Goal: Task Accomplishment & Management: Complete application form

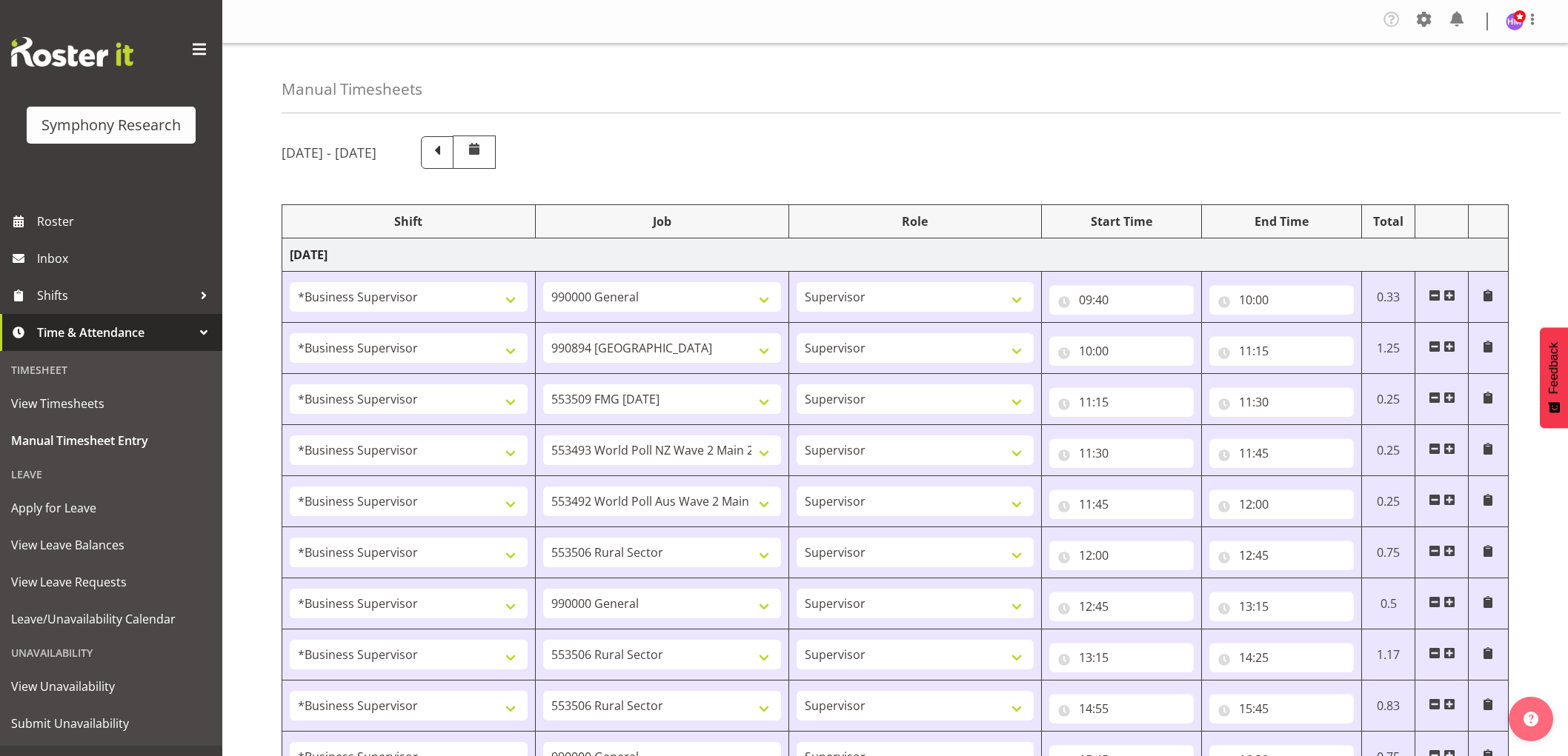
select select "1607"
select select "743"
select select "1607"
select select "10576"
select select "1607"
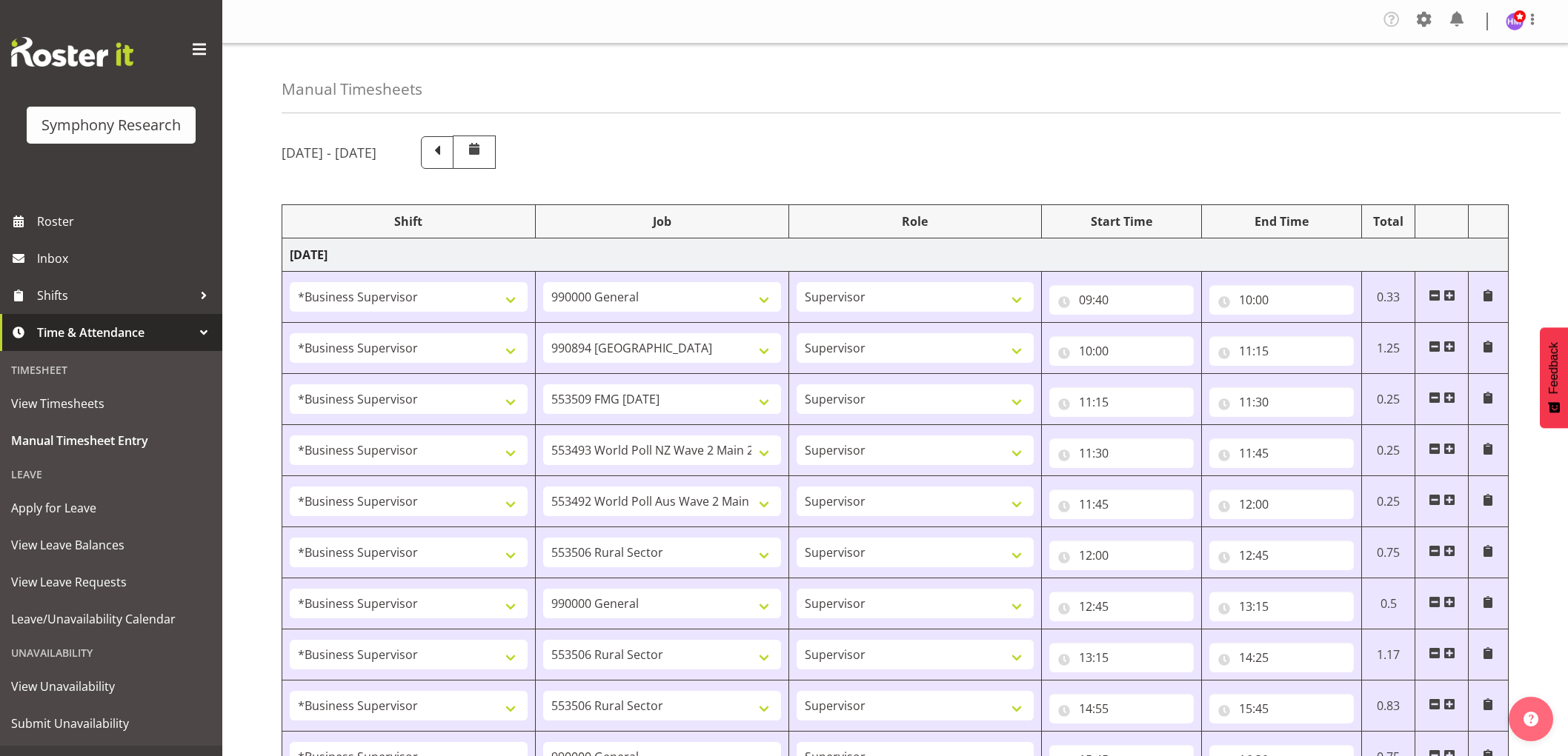
select select "10585"
select select "1607"
select select "10527"
select select "1607"
select select "10499"
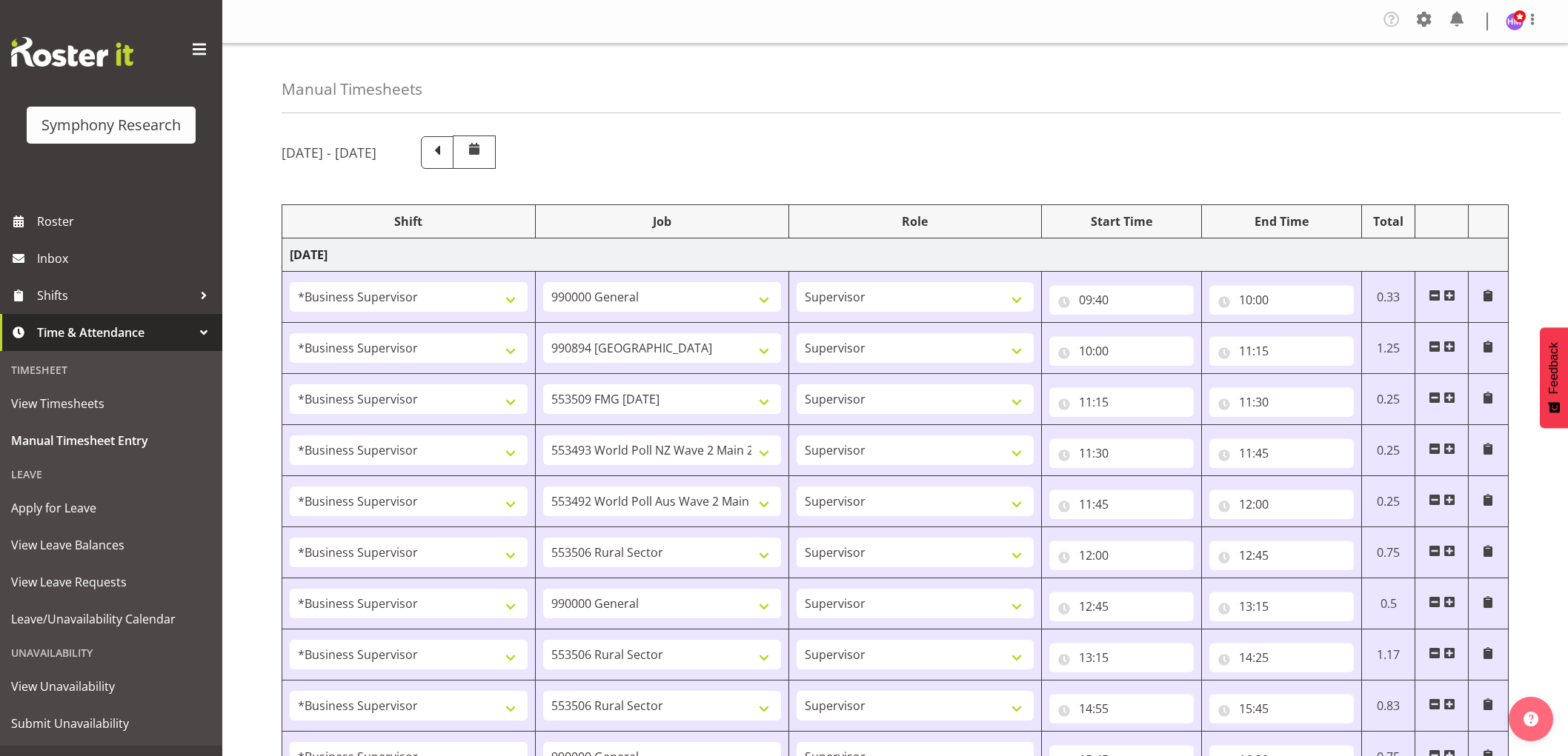
select select "1607"
select select "10587"
select select "1607"
select select "743"
select select "1607"
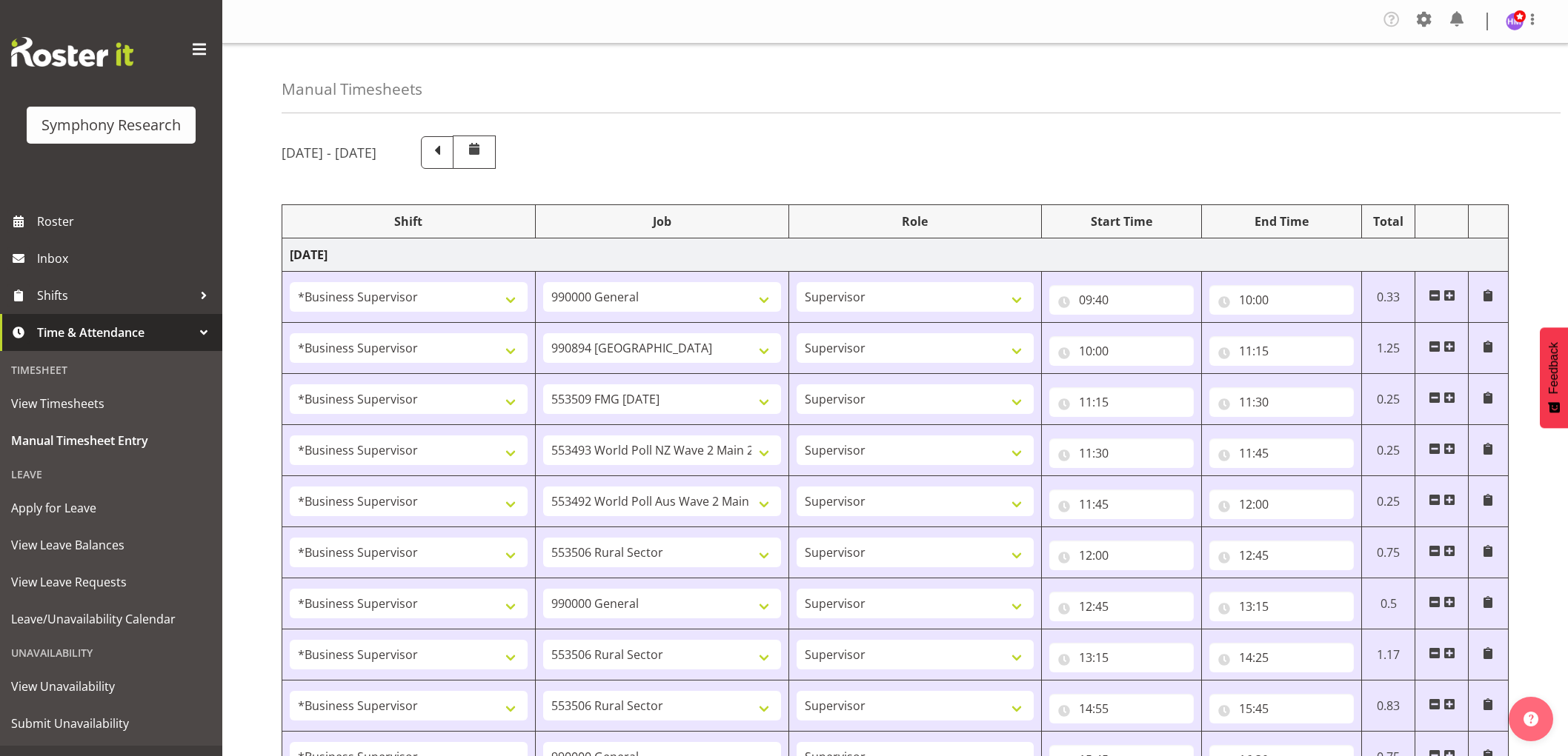
select select "10587"
select select "1607"
select select "10587"
select select "1607"
select select "743"
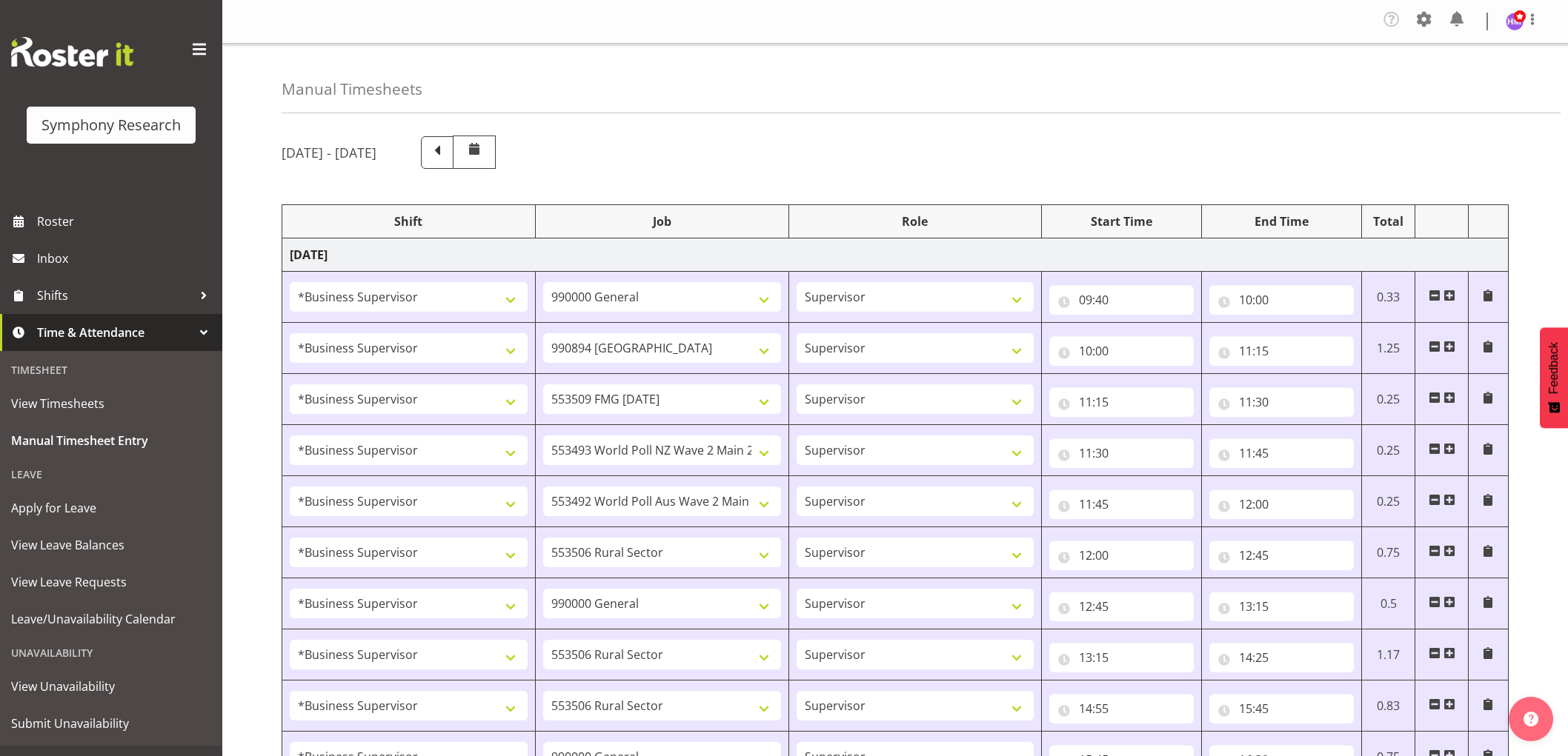
select select "1607"
select select "743"
select select "1607"
select select "10585"
select select "1607"
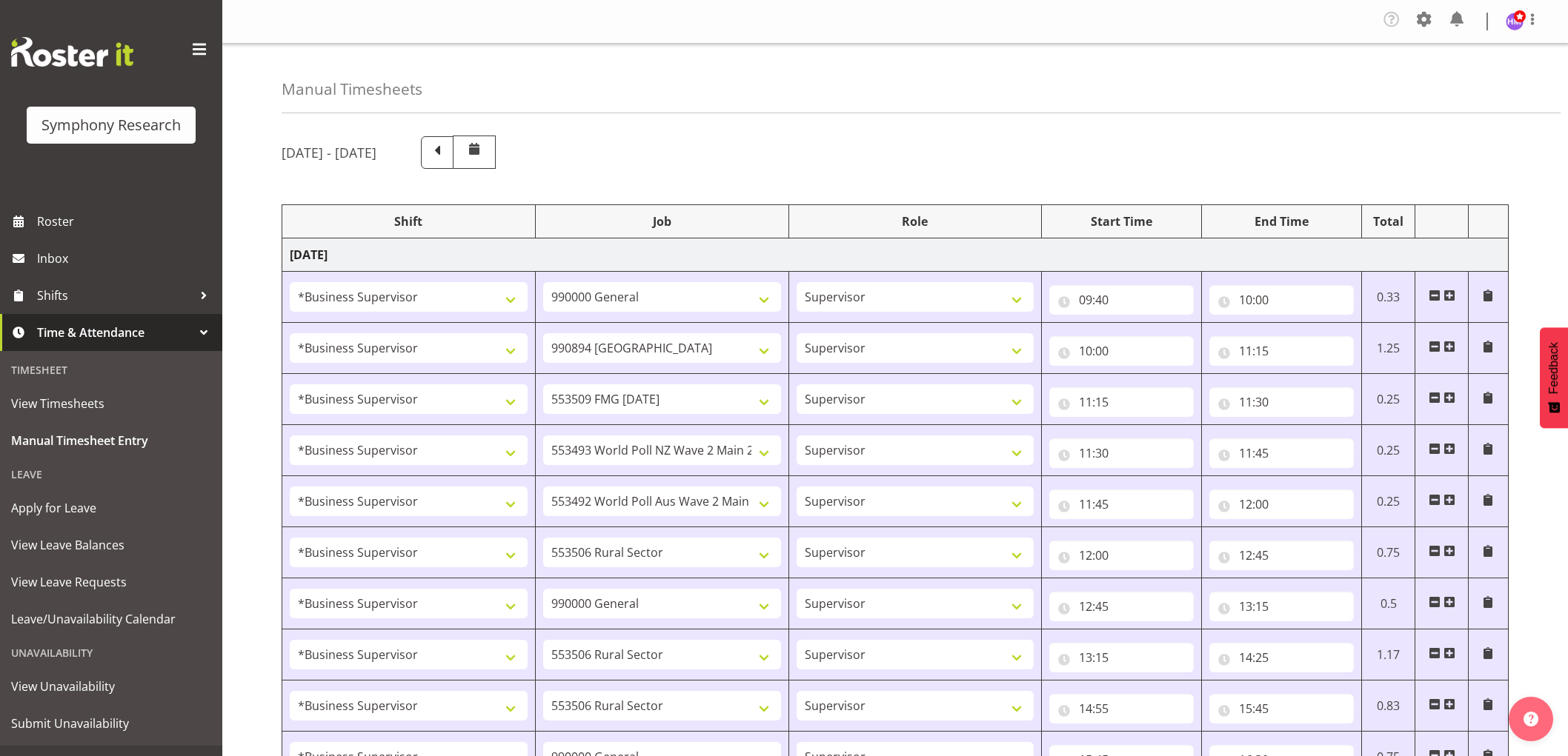
select select "9636"
select select "1607"
select select "10576"
select select "1607"
select select "10499"
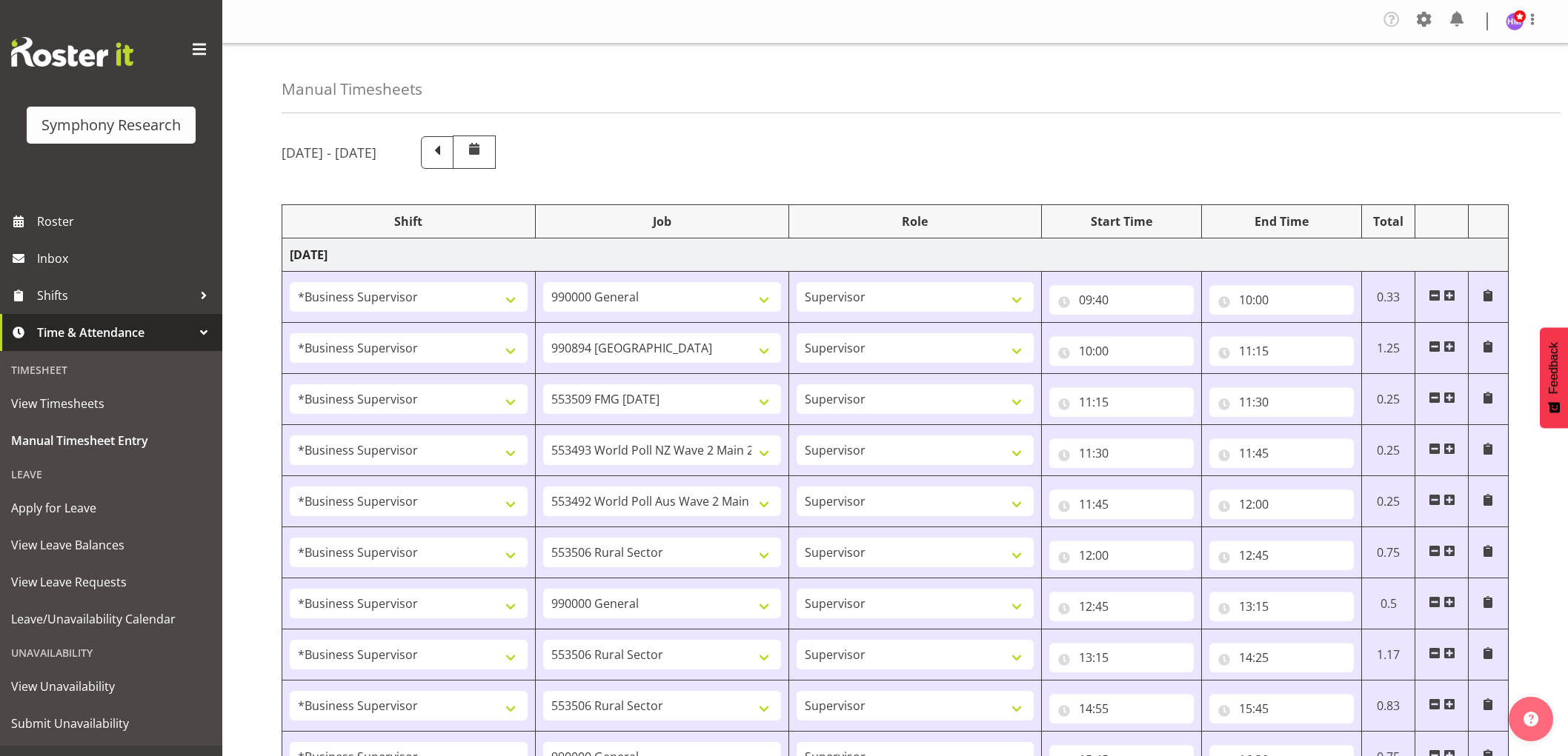
select select "1607"
select select "10527"
select select "1607"
select select "10587"
select select "1607"
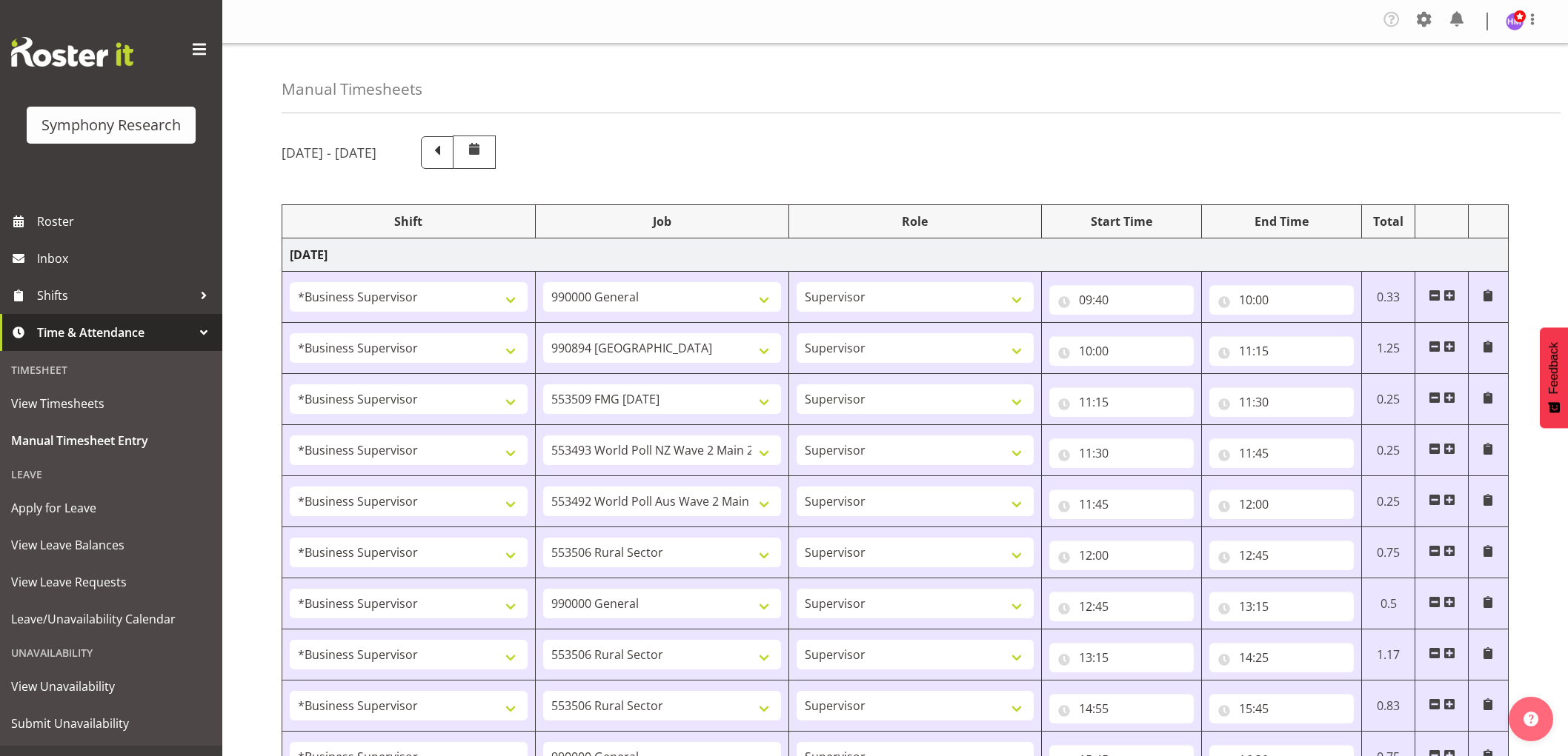
select select "10242"
select select "1607"
select select "10585"
select select "1607"
select select "10242"
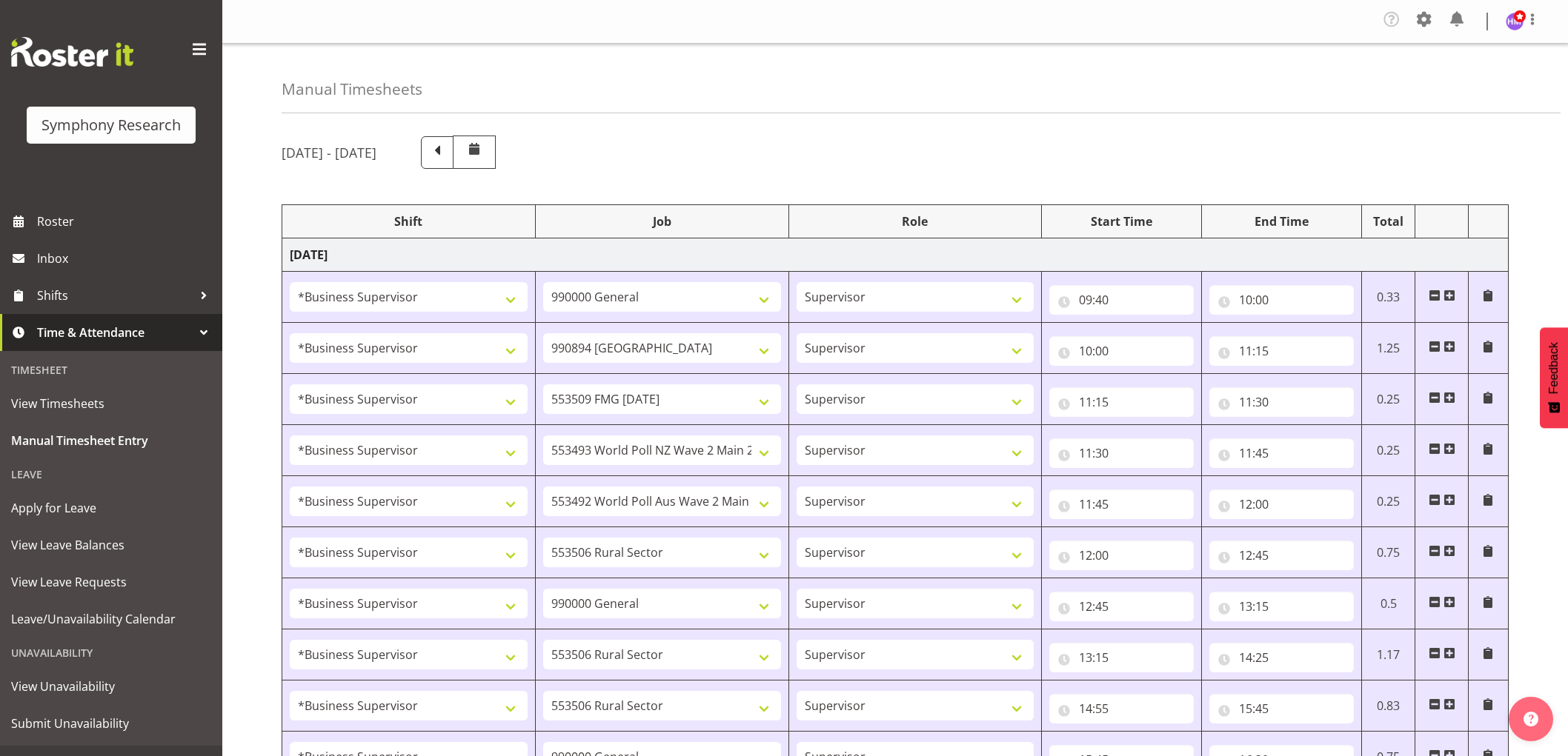
select select "1607"
select select "9426"
select select "1607"
select select "9636"
select select "1607"
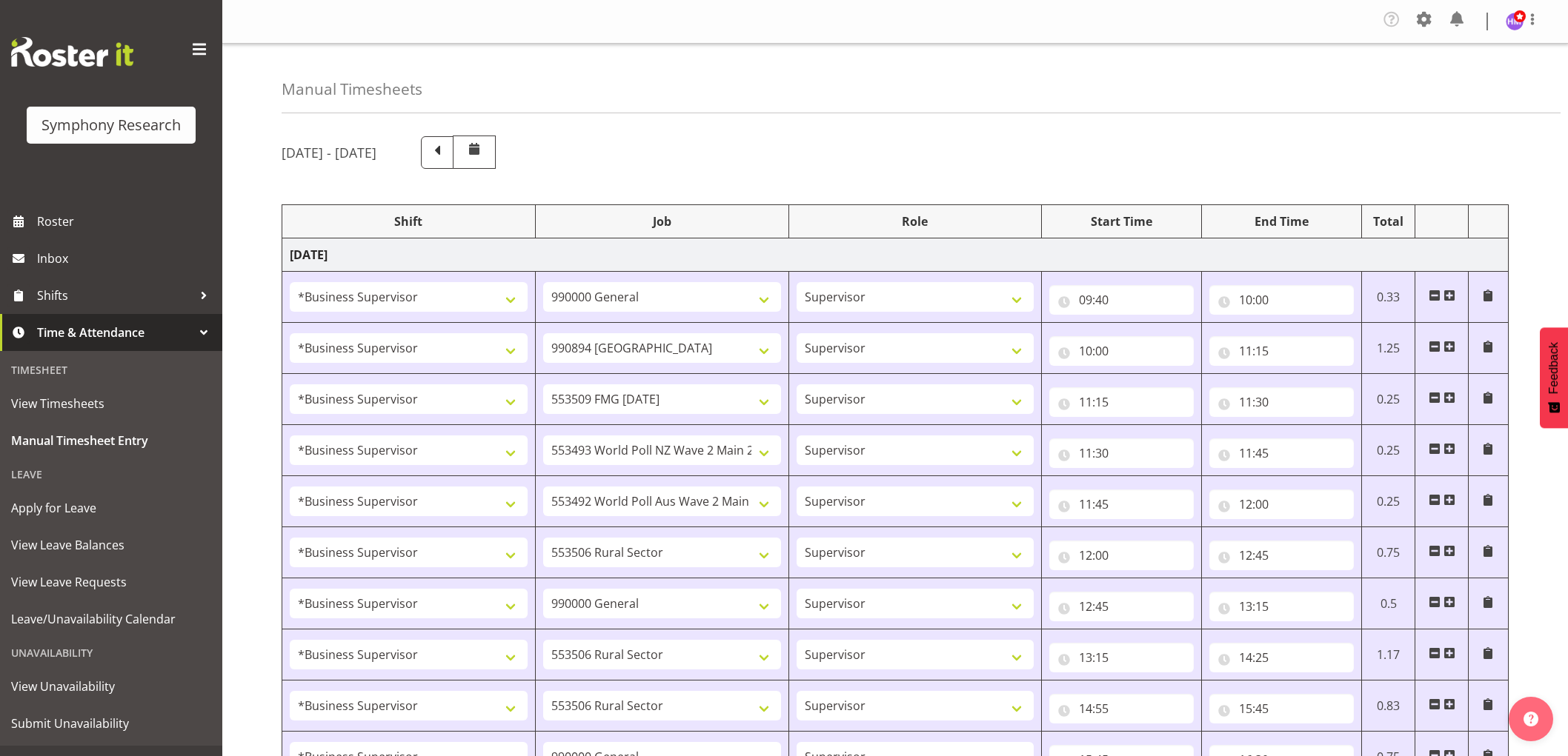
select select "10587"
select select "1607"
select select "743"
click at [937, 165] on div "[DATE] - [DATE]" at bounding box center [895, 152] width 1227 height 33
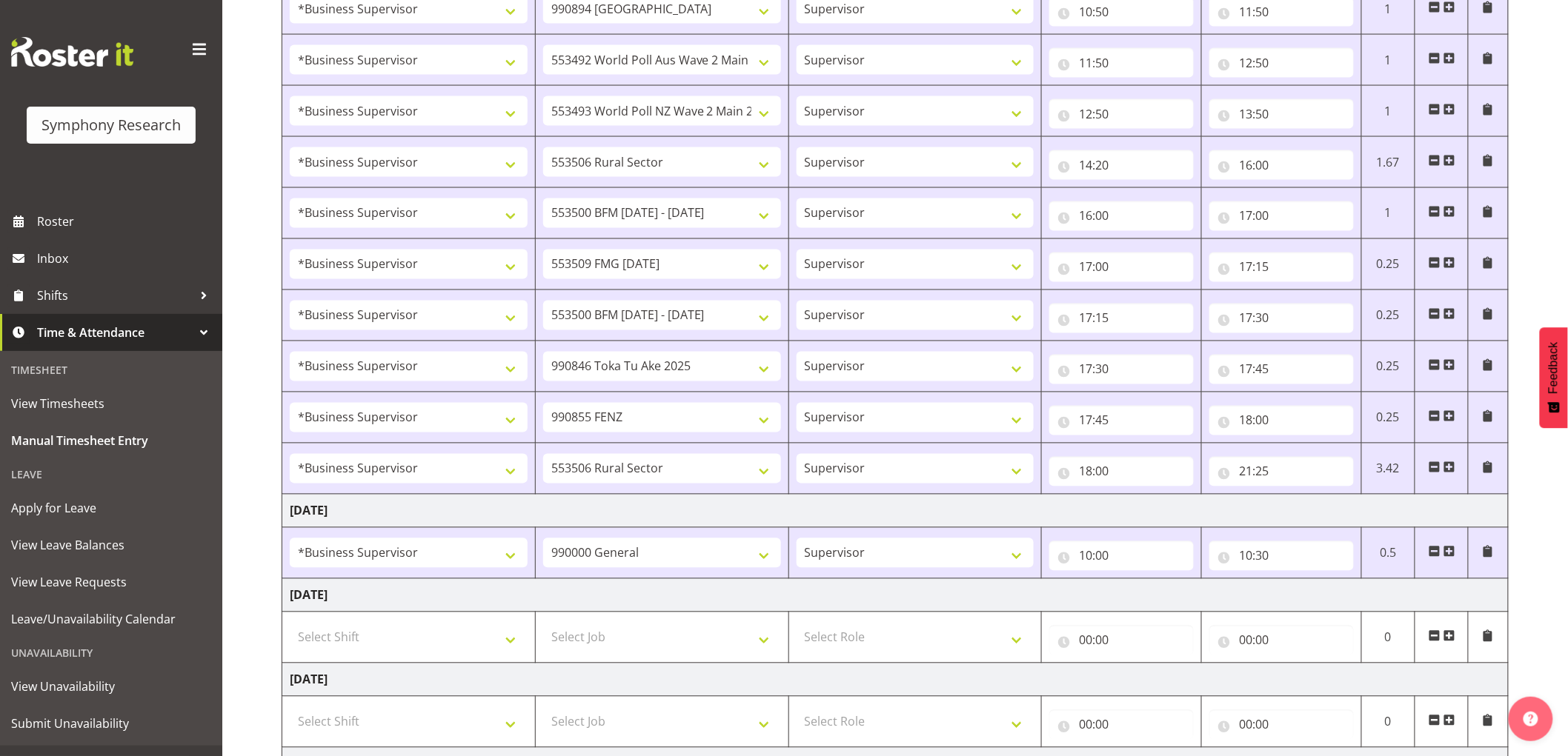
scroll to position [1245, 0]
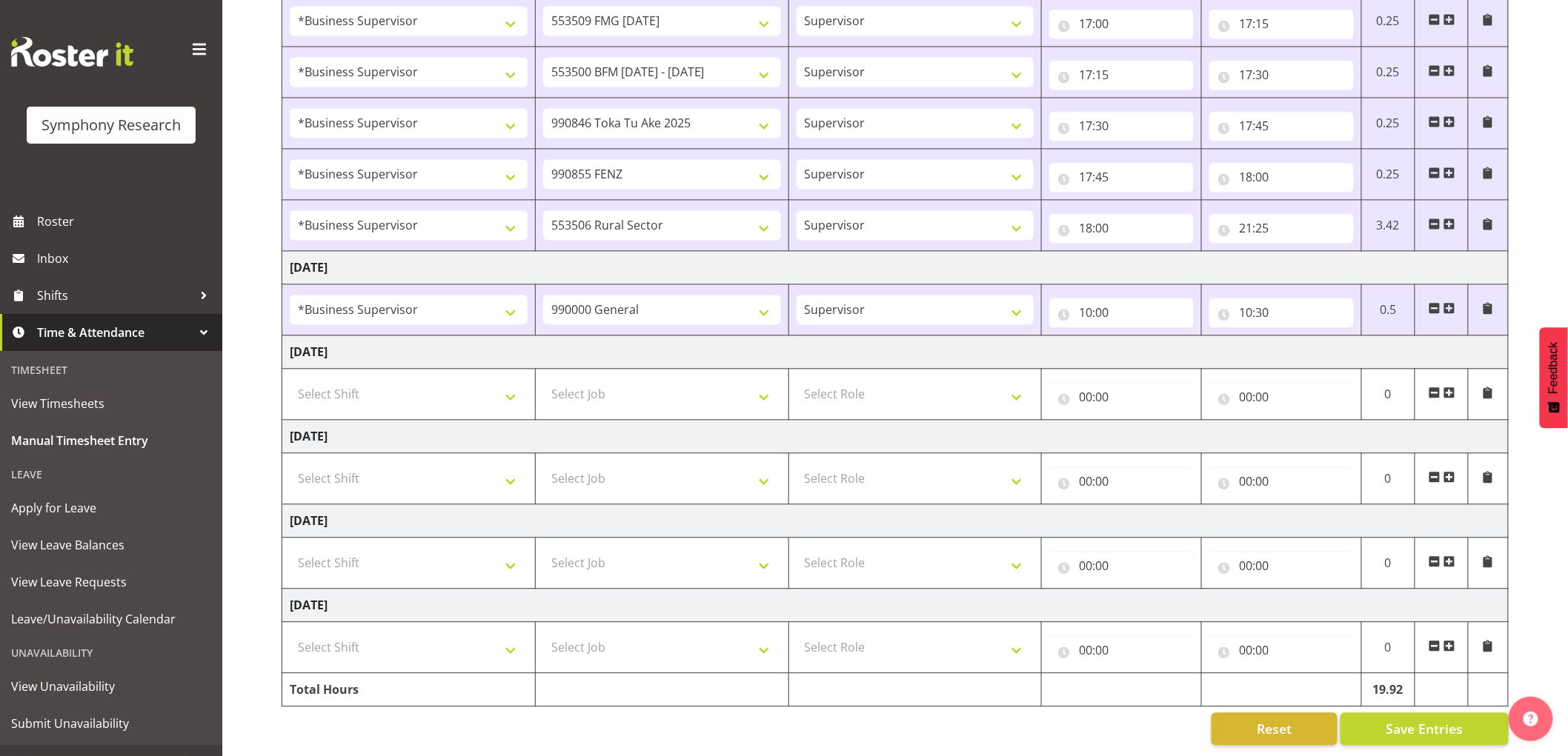
click at [1446, 302] on span at bounding box center [1449, 307] width 12 height 12
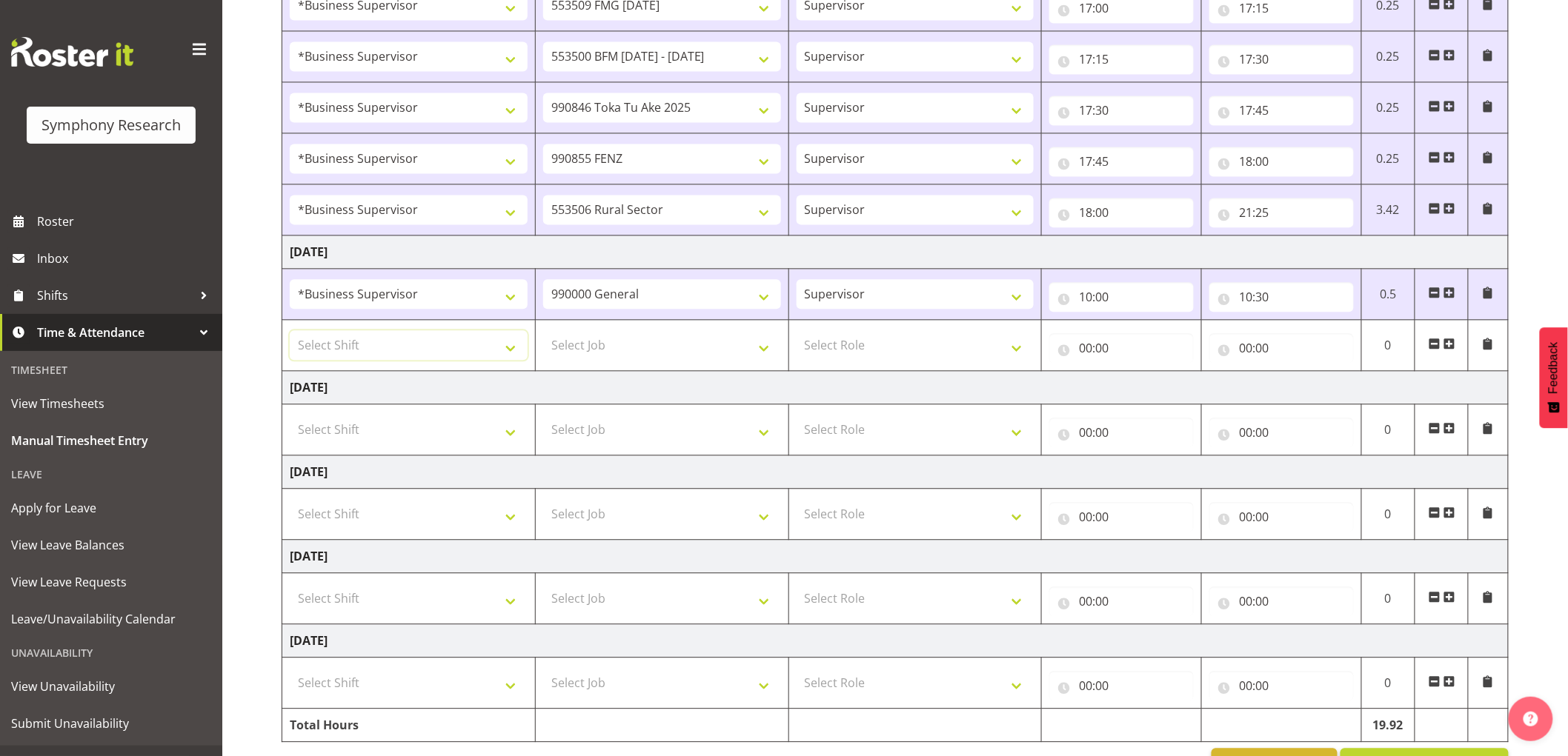
drag, startPoint x: 383, startPoint y: 346, endPoint x: 383, endPoint y: 385, distance: 39.0
click at [383, 346] on select "Select Shift !!Weekend Residential (Roster IT Shift Label) *Business 9/10am ~ 4…" at bounding box center [408, 345] width 238 height 30
select select "1607"
click at [290, 333] on select "Select Shift !!Weekend Residential (Roster IT Shift Label) *Business 9/10am ~ 4…" at bounding box center [408, 345] width 238 height 30
click at [678, 338] on select "Select Job 550060 IF Admin 553492 World Poll Aus Wave 2 Main 2025 553493 World …" at bounding box center [661, 345] width 238 height 30
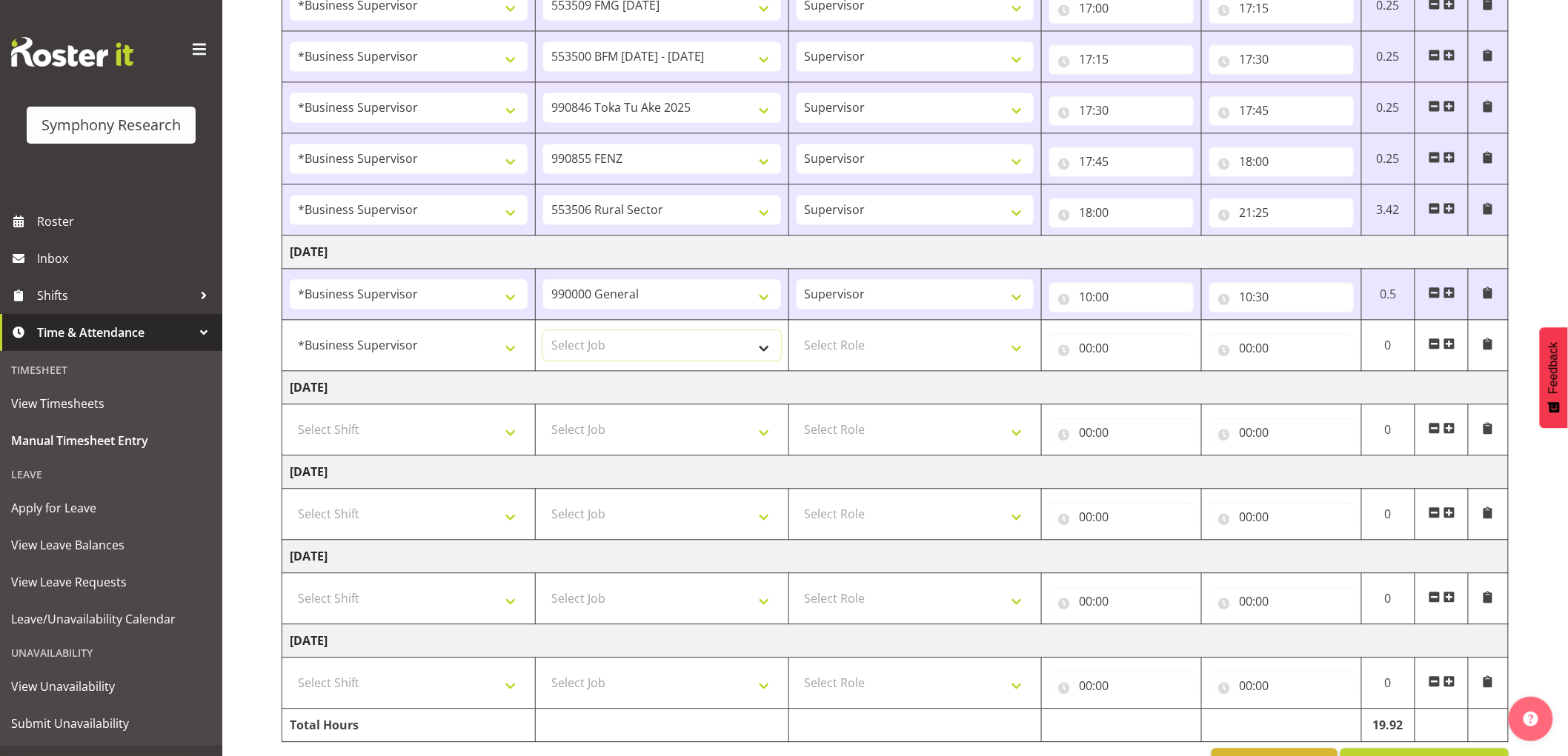
select select "10587"
click at [543, 333] on select "Select Job 550060 IF Admin 553492 World Poll Aus Wave 2 Main 2025 553493 World …" at bounding box center [661, 345] width 238 height 30
click at [845, 355] on select "Select Role Supervisor Interviewing Briefing" at bounding box center [915, 345] width 238 height 30
select select "45"
click at [796, 333] on select "Select Role Supervisor Interviewing Briefing" at bounding box center [915, 345] width 238 height 30
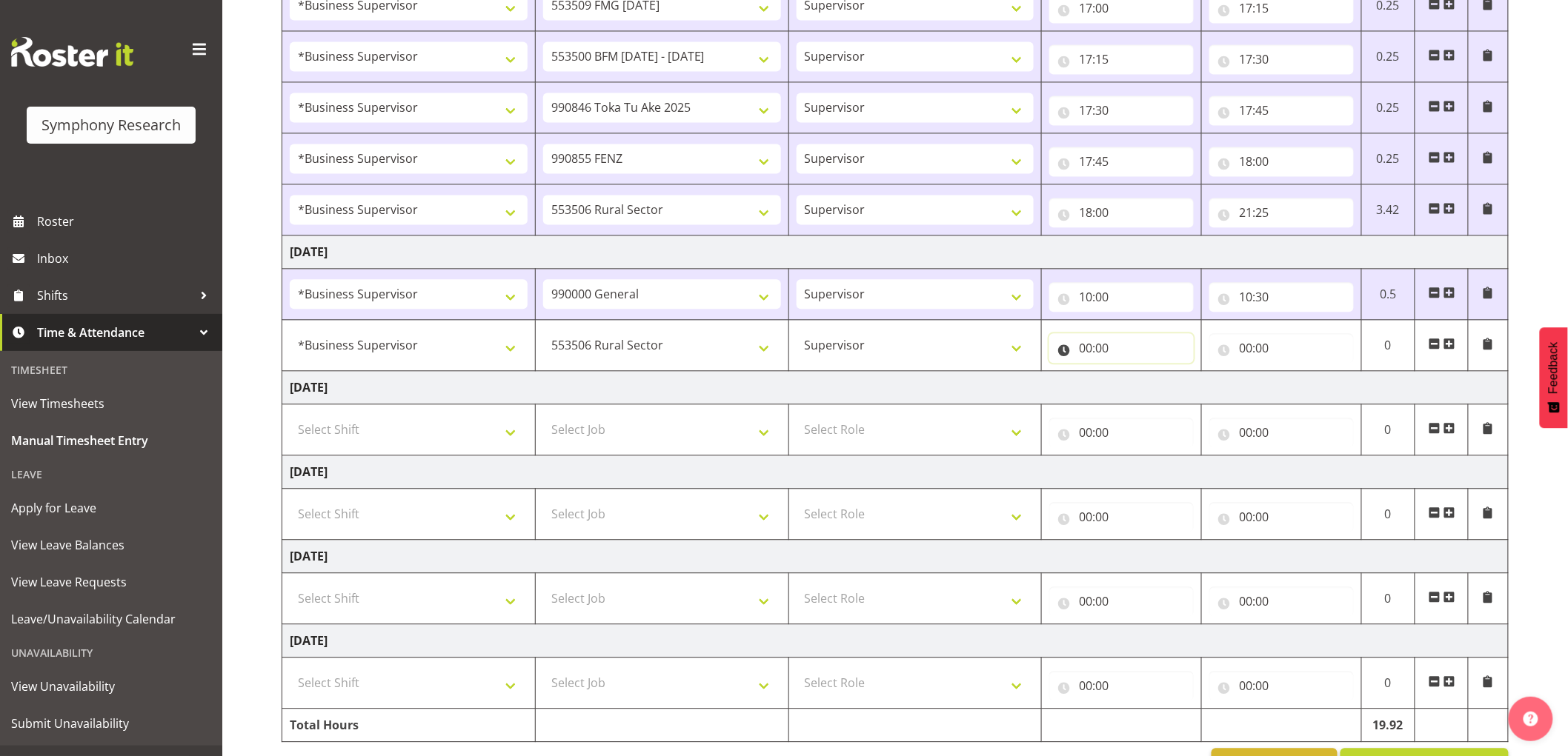
drag, startPoint x: 1078, startPoint y: 350, endPoint x: 1102, endPoint y: 373, distance: 33.2
click at [1079, 350] on input "00:00" at bounding box center [1122, 347] width 145 height 30
drag, startPoint x: 1134, startPoint y: 391, endPoint x: 1128, endPoint y: 417, distance: 26.7
click at [1136, 391] on select "00 01 02 03 04 05 06 07 08 09 10 11 12 13 14 15 16 17 18 19 20 21 22 23" at bounding box center [1150, 386] width 33 height 30
select select "10"
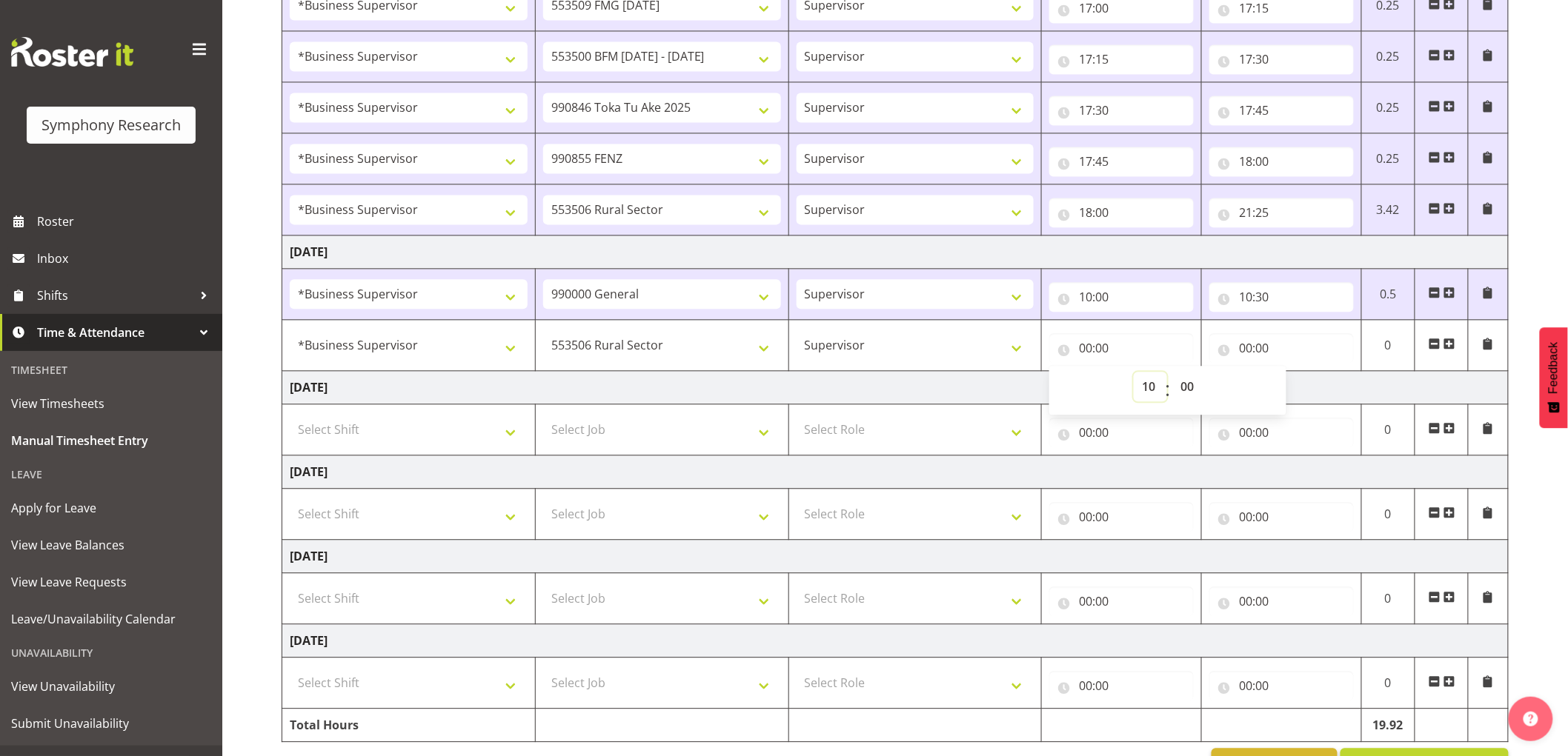
click at [1134, 374] on select "00 01 02 03 04 05 06 07 08 09 10 11 12 13 14 15 16 17 18 19 20 21 22 23" at bounding box center [1150, 386] width 33 height 30
type input "10:00"
drag, startPoint x: 1193, startPoint y: 383, endPoint x: 1194, endPoint y: 391, distance: 8.1
click at [1193, 383] on select "00 01 02 03 04 05 06 07 08 09 10 11 12 13 14 15 16 17 18 19 20 21 22 23 24 25 2…" at bounding box center [1188, 386] width 33 height 30
select select "30"
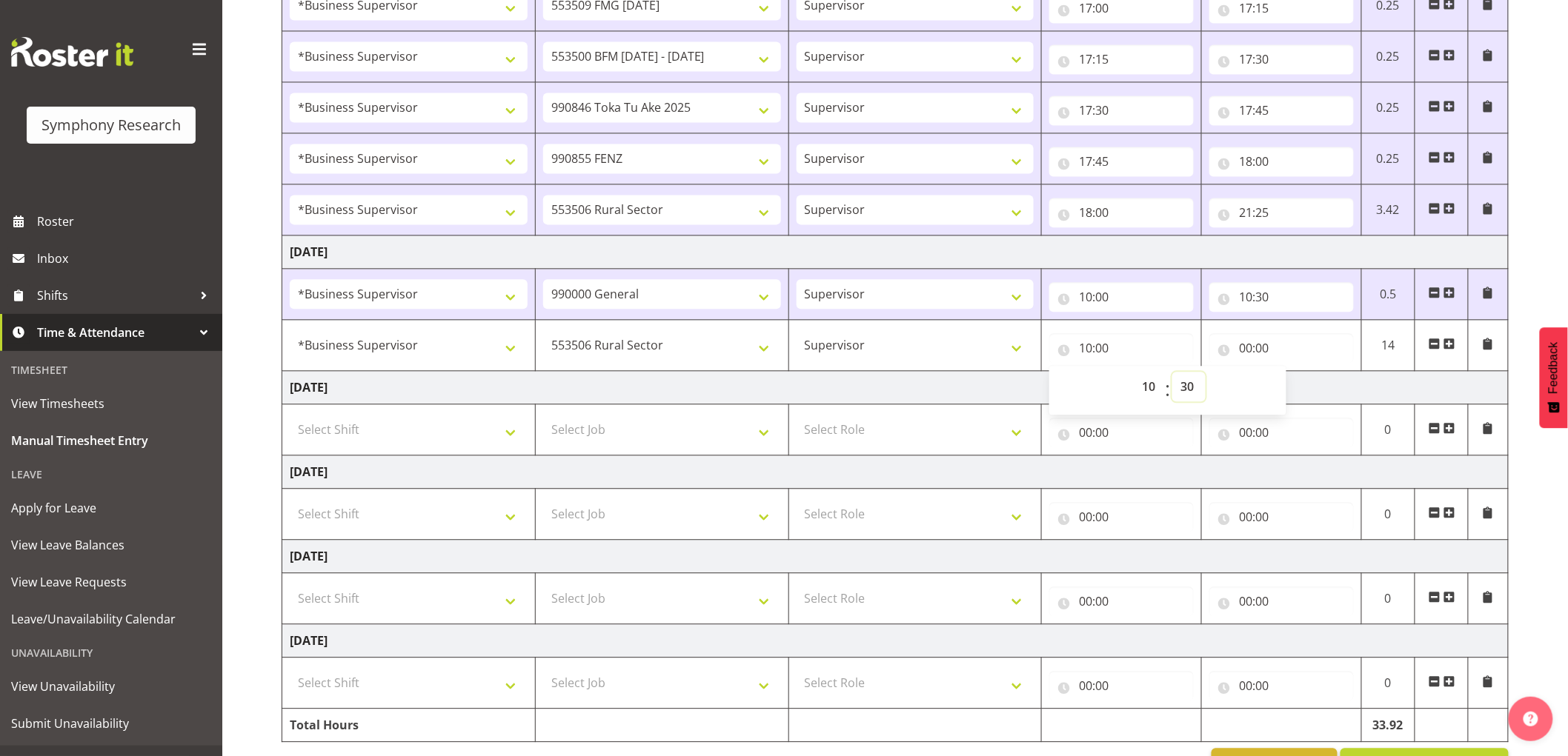
click at [1172, 374] on select "00 01 02 03 04 05 06 07 08 09 10 11 12 13 14 15 16 17 18 19 20 21 22 23 24 25 2…" at bounding box center [1188, 386] width 33 height 30
type input "10:30"
click at [1238, 345] on input "00:00" at bounding box center [1281, 347] width 145 height 30
click at [1299, 387] on select "00 01 02 03 04 05 06 07 08 09 10 11 12 13 14 15 16 17 18 19 20 21 22 23" at bounding box center [1310, 386] width 33 height 30
select select "11"
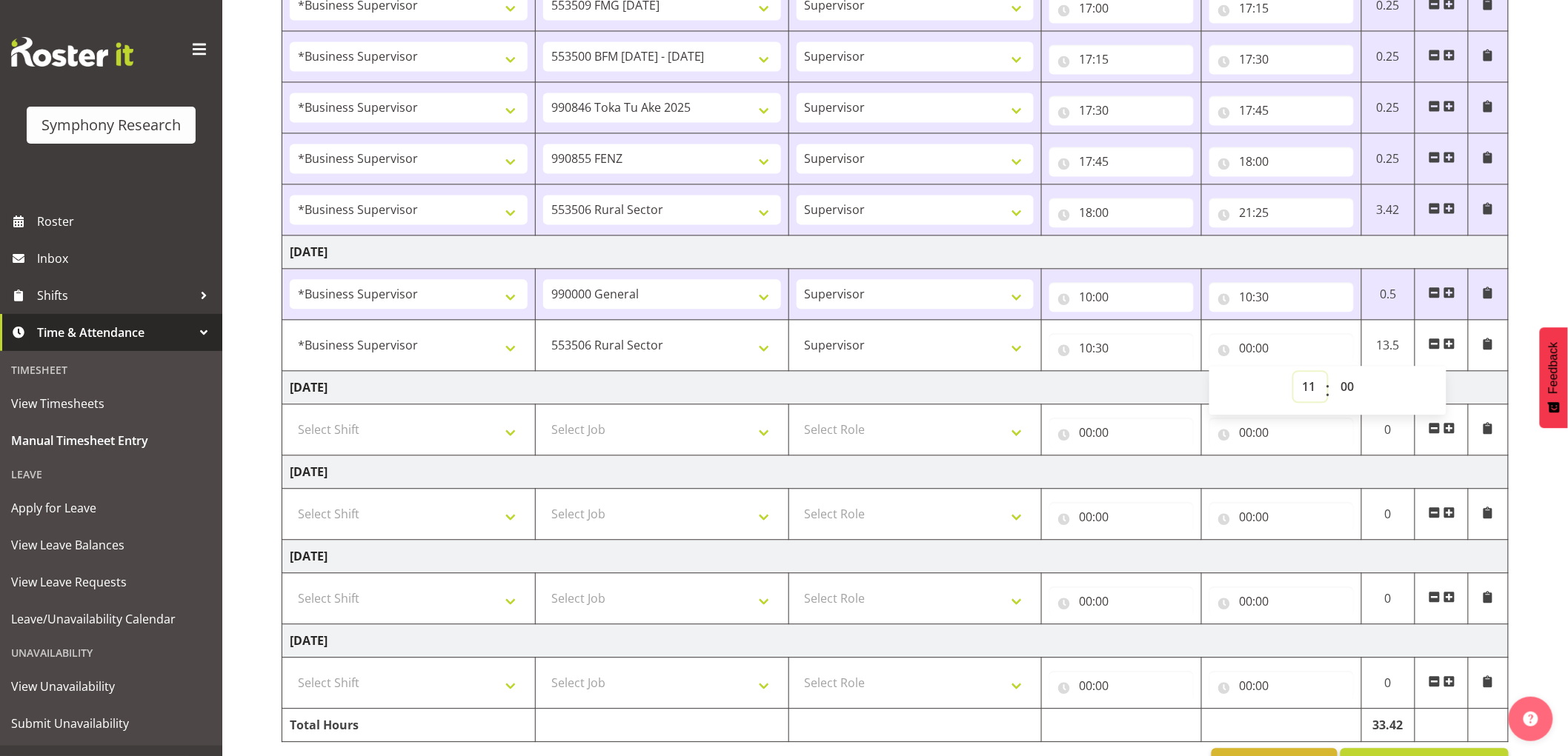
click at [1294, 374] on select "00 01 02 03 04 05 06 07 08 09 10 11 12 13 14 15 16 17 18 19 20 21 22 23" at bounding box center [1310, 386] width 33 height 30
type input "11:00"
click at [1449, 343] on span at bounding box center [1449, 343] width 12 height 12
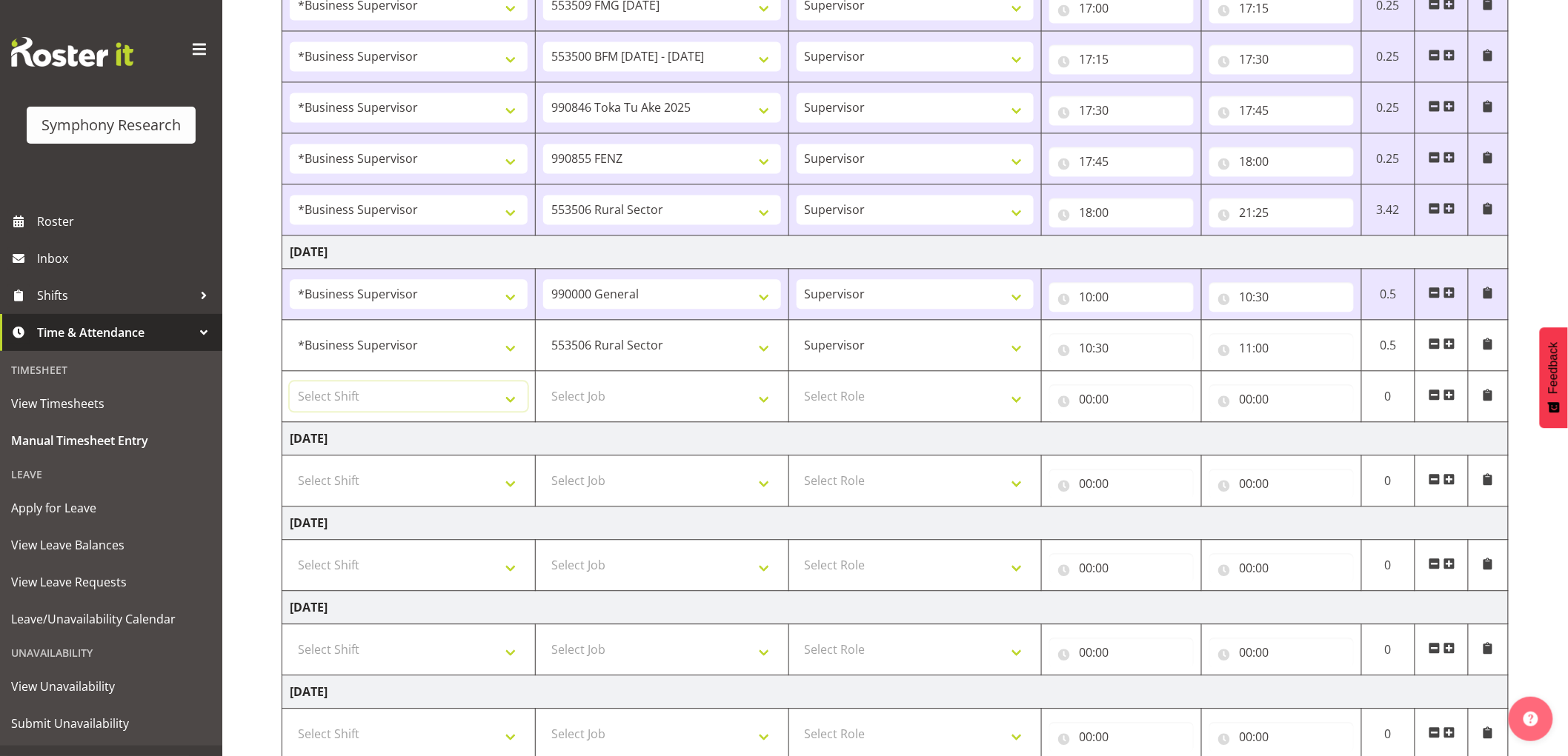
drag, startPoint x: 353, startPoint y: 393, endPoint x: 370, endPoint y: 415, distance: 27.8
click at [357, 394] on select "Select Shift !!Weekend Residential (Roster IT Shift Label) *Business 9/10am ~ 4…" at bounding box center [408, 396] width 238 height 30
select select "1607"
click at [290, 383] on select "Select Shift !!Weekend Residential (Roster IT Shift Label) *Business 9/10am ~ 4…" at bounding box center [408, 396] width 238 height 30
click at [616, 402] on select "Select Job 550060 IF Admin 553492 World Poll Aus Wave 2 Main 2025 553493 World …" at bounding box center [661, 396] width 238 height 30
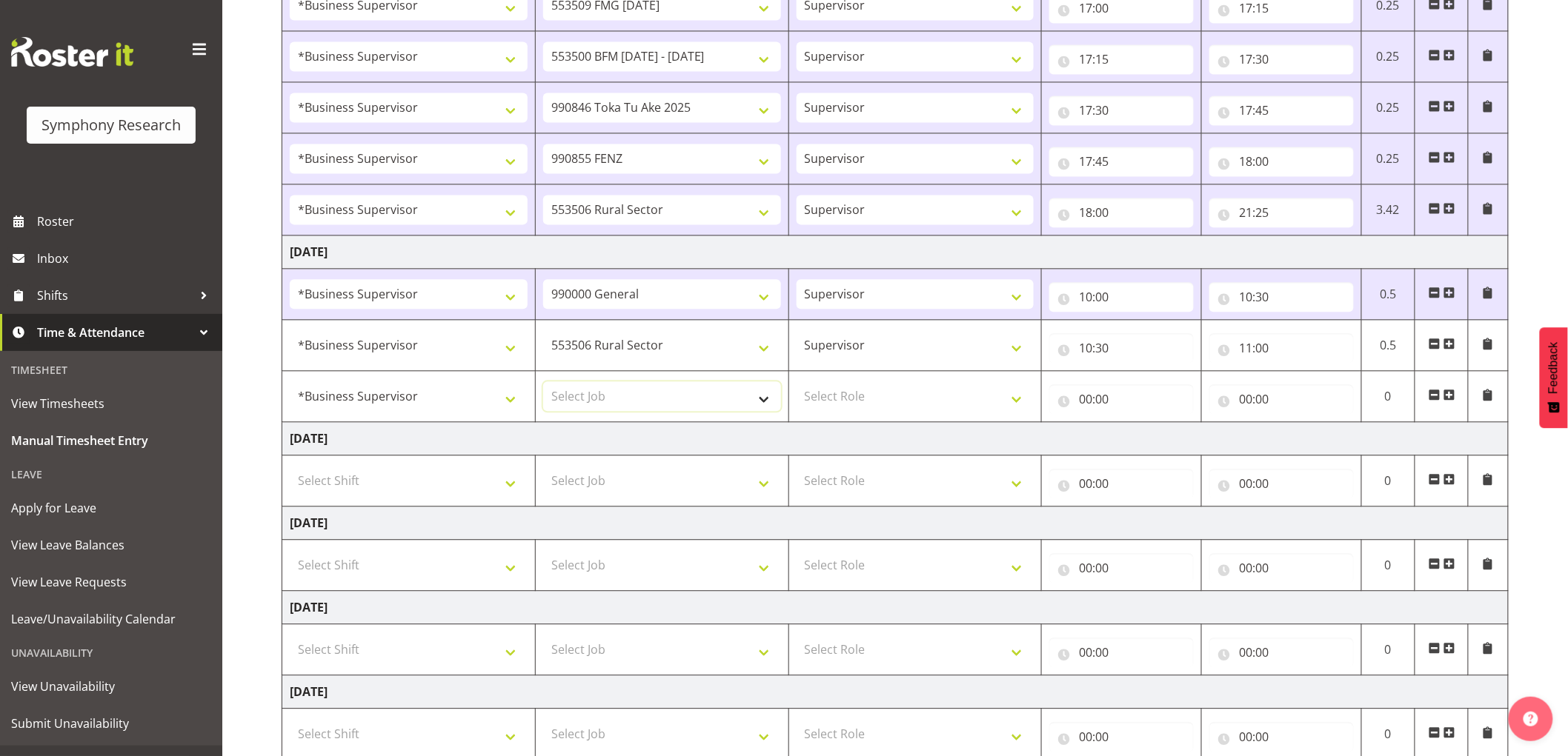
select select "743"
click at [543, 383] on select "Select Job 550060 IF Admin 553492 World Poll Aus Wave 2 Main 2025 553493 World …" at bounding box center [661, 396] width 238 height 30
click at [887, 425] on td "[DATE]" at bounding box center [895, 439] width 1226 height 33
drag, startPoint x: 889, startPoint y: 405, endPoint x: 898, endPoint y: 411, distance: 10.8
click at [889, 405] on select "Select Role Supervisor Interviewing Briefing" at bounding box center [915, 396] width 238 height 30
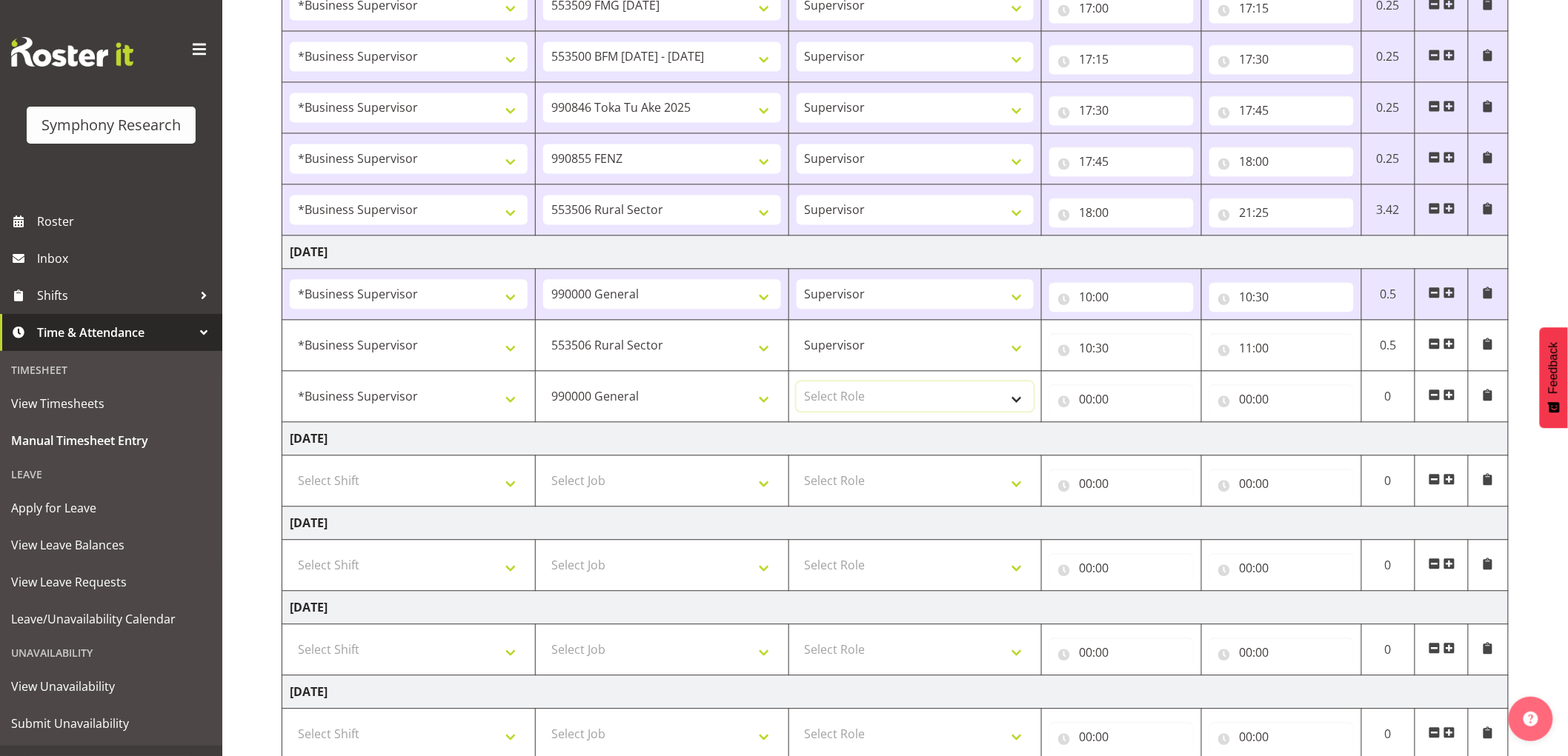
select select "45"
click at [796, 383] on select "Select Role Supervisor Interviewing Briefing" at bounding box center [915, 396] width 238 height 30
click at [1101, 409] on input "00:00" at bounding box center [1122, 399] width 145 height 30
click at [1139, 439] on select "00 01 02 03 04 05 06 07 08 09 10 11 12 13 14 15 16 17 18 19 20 21 22 23" at bounding box center [1150, 438] width 33 height 30
select select "11"
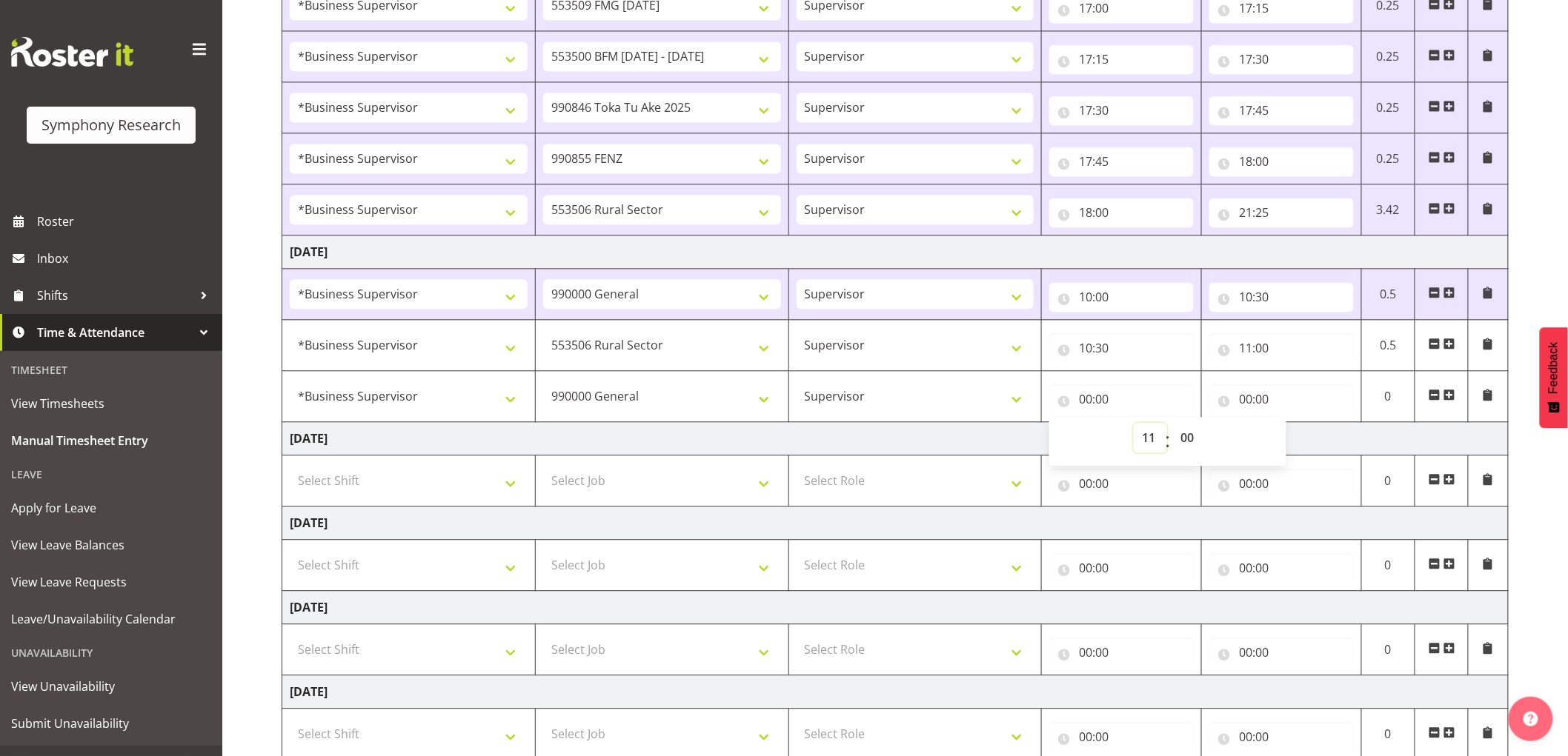
click at [1134, 425] on select "00 01 02 03 04 05 06 07 08 09 10 11 12 13 14 15 16 17 18 19 20 21 22 23" at bounding box center [1150, 438] width 33 height 30
type input "11:00"
click at [1240, 405] on input "00:00" at bounding box center [1281, 399] width 145 height 30
click at [1298, 437] on select "00 01 02 03 04 05 06 07 08 09 10 11 12 13 14 15 16 17 18 19 20 21 22 23" at bounding box center [1310, 438] width 33 height 30
select select "11"
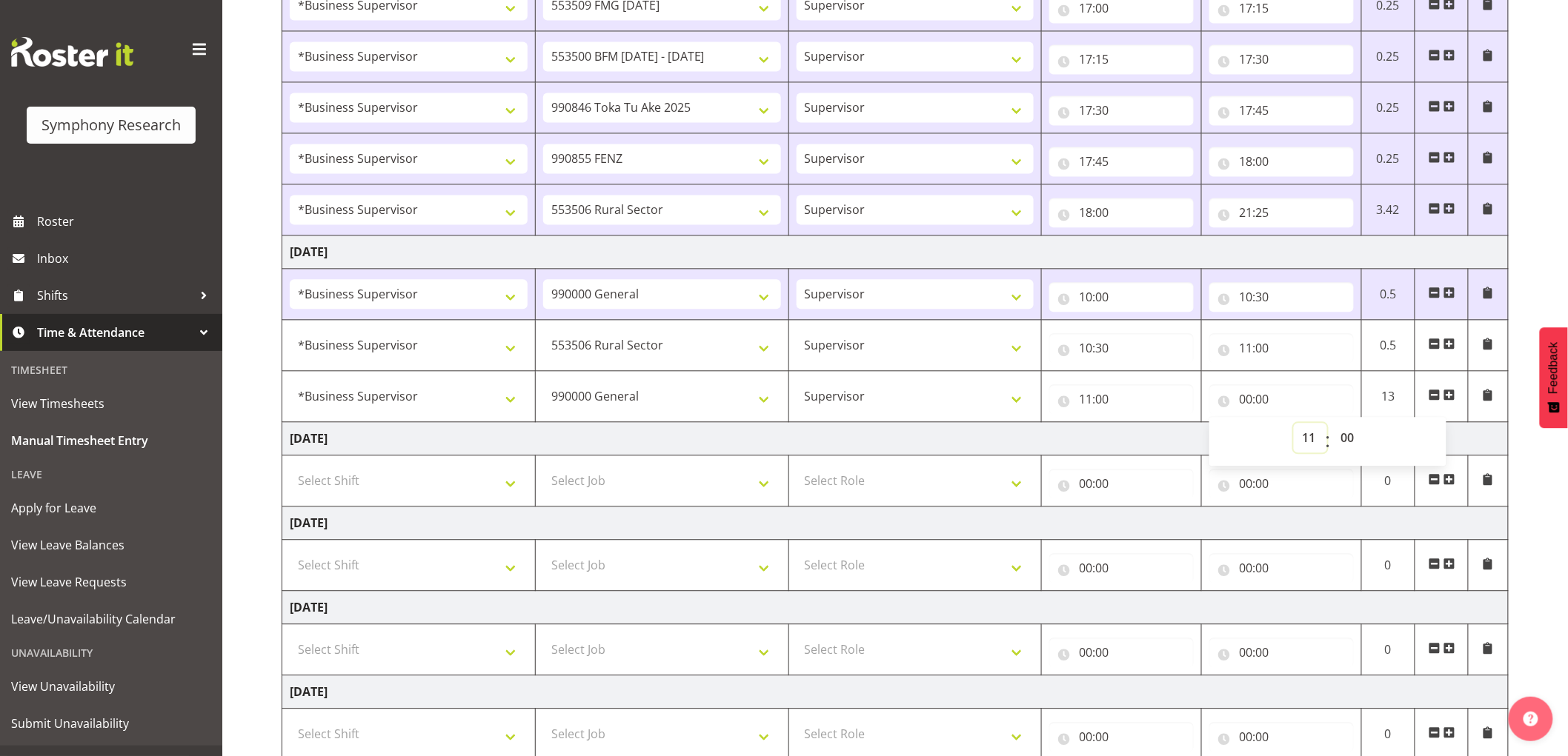
click at [1294, 425] on select "00 01 02 03 04 05 06 07 08 09 10 11 12 13 14 15 16 17 18 19 20 21 22 23" at bounding box center [1310, 438] width 33 height 30
type input "11:00"
drag, startPoint x: 1352, startPoint y: 433, endPoint x: 1345, endPoint y: 446, distance: 14.8
click at [1352, 433] on select "00 01 02 03 04 05 06 07 08 09 10 11 12 13 14 15 16 17 18 19 20 21 22 23 24 25 2…" at bounding box center [1348, 438] width 33 height 30
select select "40"
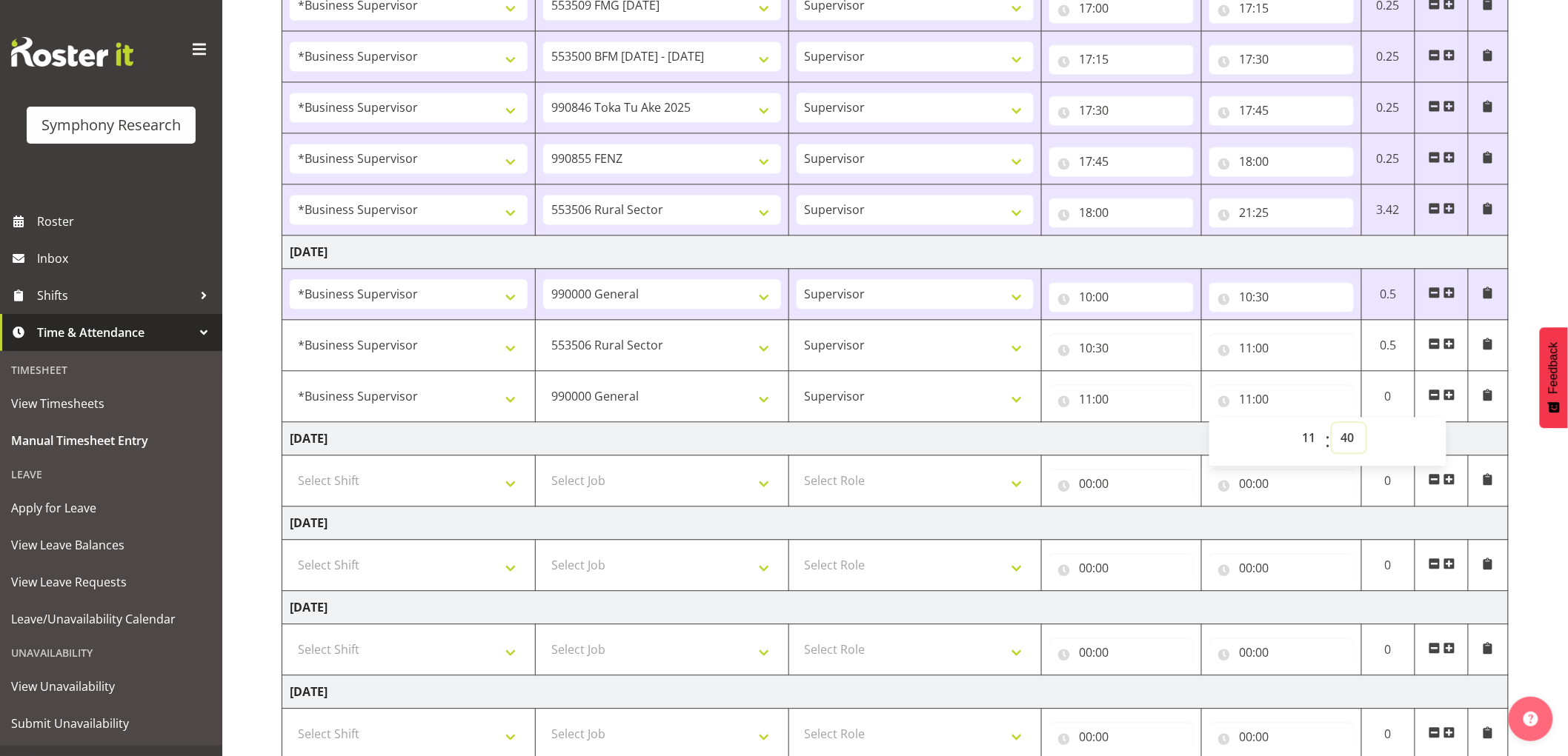
click at [1332, 425] on select "00 01 02 03 04 05 06 07 08 09 10 11 12 13 14 15 16 17 18 19 20 21 22 23 24 25 2…" at bounding box center [1348, 438] width 33 height 30
type input "11:40"
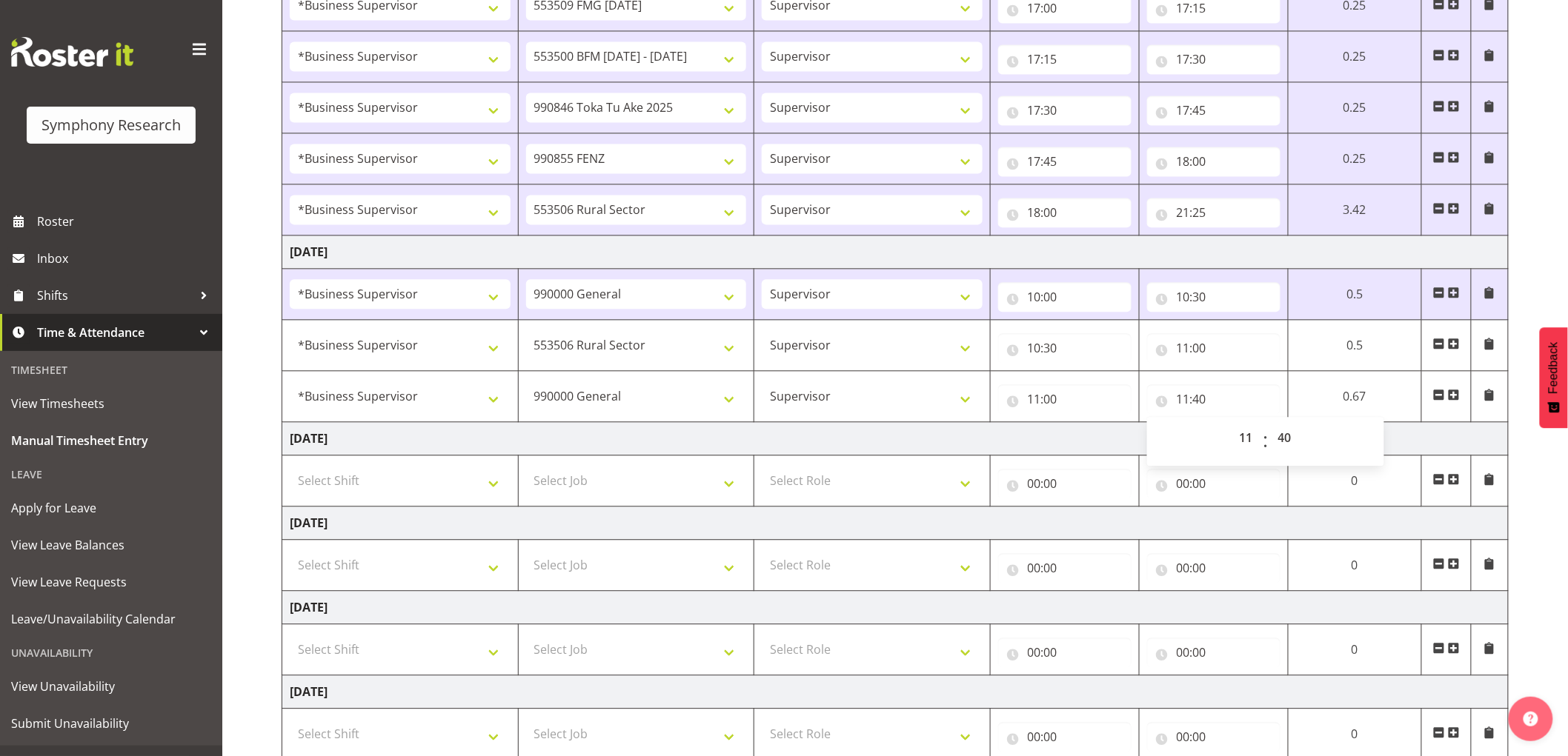
click at [1450, 398] on span at bounding box center [1453, 394] width 12 height 12
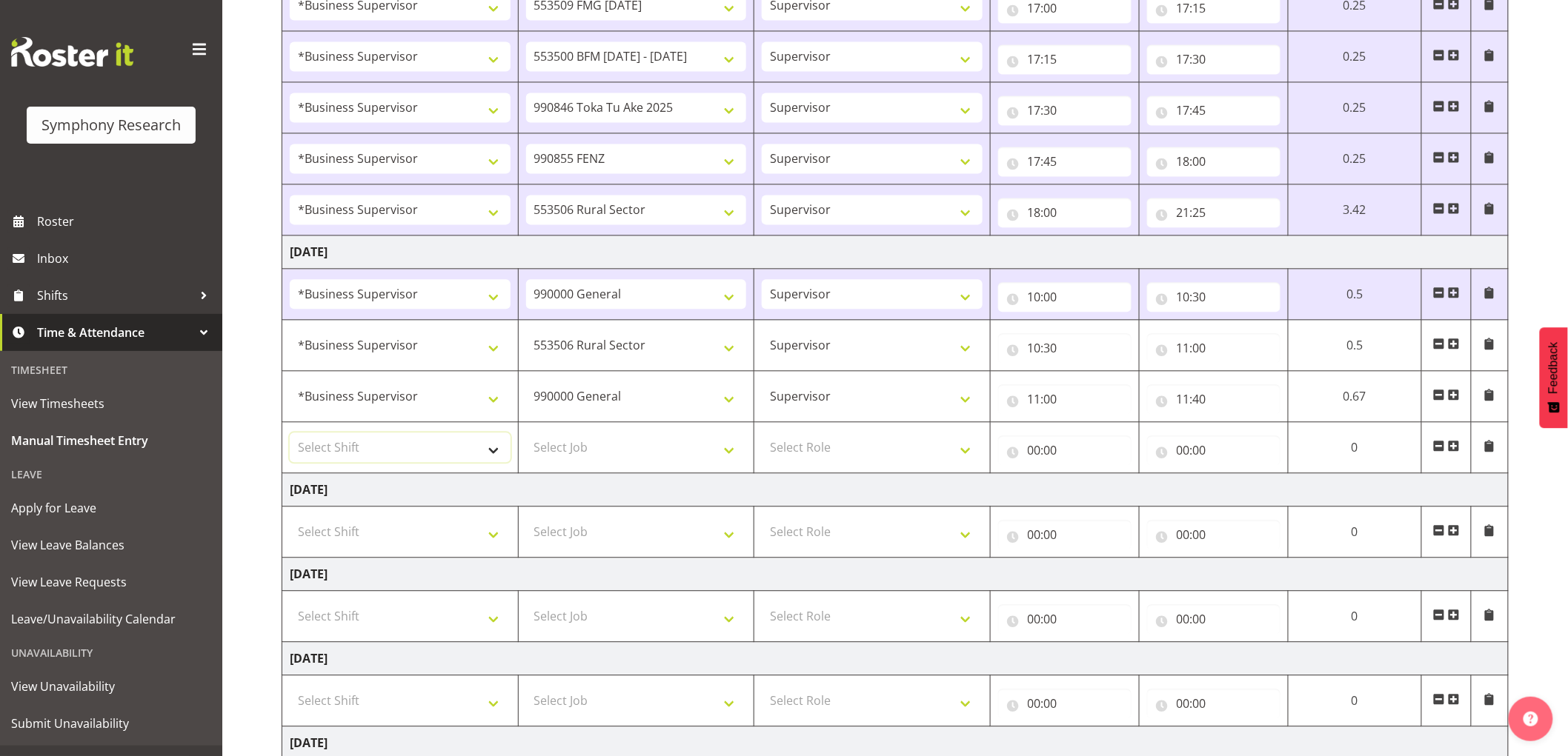
click at [455, 439] on select "Select Shift !!Weekend Residential (Roster IT Shift Label) *Business 9/10am ~ 4…" at bounding box center [400, 447] width 221 height 30
select select "1607"
click at [290, 436] on select "Select Shift !!Weekend Residential (Roster IT Shift Label) *Business 9/10am ~ 4…" at bounding box center [400, 447] width 221 height 30
click at [591, 448] on select "Select Job 550060 IF Admin 553492 World Poll Aus Wave 2 Main 2025 553493 World …" at bounding box center [636, 447] width 221 height 30
select select "2379"
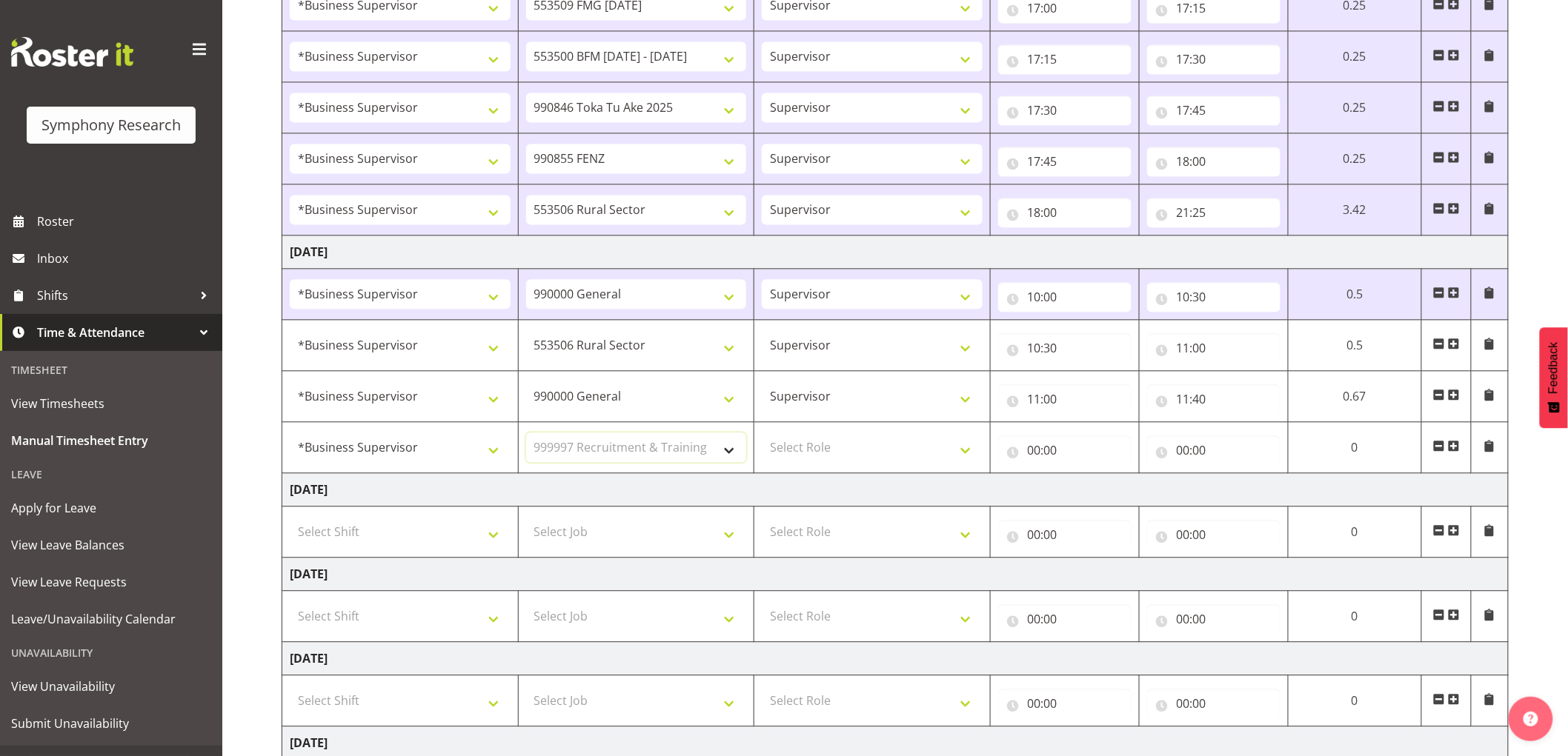
click at [526, 436] on select "Select Job 550060 IF Admin 553492 World Poll Aus Wave 2 Main 2025 553493 World …" at bounding box center [636, 447] width 221 height 30
drag, startPoint x: 853, startPoint y: 445, endPoint x: 857, endPoint y: 461, distance: 16.5
click at [853, 449] on select "Select Role Supervisor Interviewing Briefing" at bounding box center [872, 447] width 221 height 30
select select "45"
click at [762, 436] on select "Select Role Supervisor Interviewing Briefing" at bounding box center [872, 447] width 221 height 30
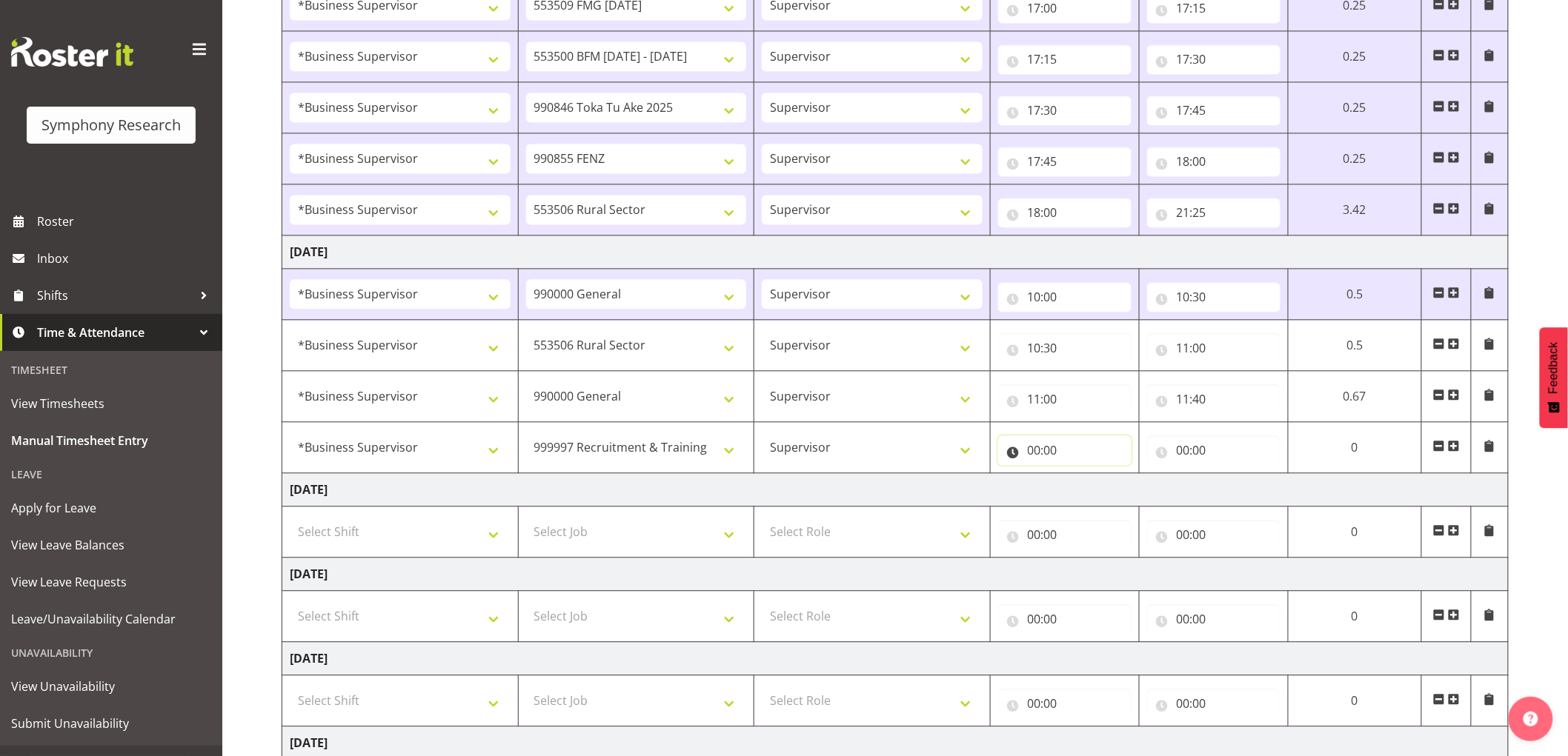
drag, startPoint x: 1041, startPoint y: 442, endPoint x: 1097, endPoint y: 475, distance: 65.0
click at [1043, 445] on input "00:00" at bounding box center [1064, 450] width 133 height 30
click at [1099, 501] on select "00 01 02 03 04 05 06 07 08 09 10 11 12 13 14 15 16 17 18 19 20 21 22 23" at bounding box center [1098, 488] width 33 height 30
select select "11"
click at [1116, 477] on select "00 01 02 03 04 05 06 07 08 09 10 11 12 13 14 15 16 17 18 19 20 21 22 23" at bounding box center [1098, 488] width 33 height 30
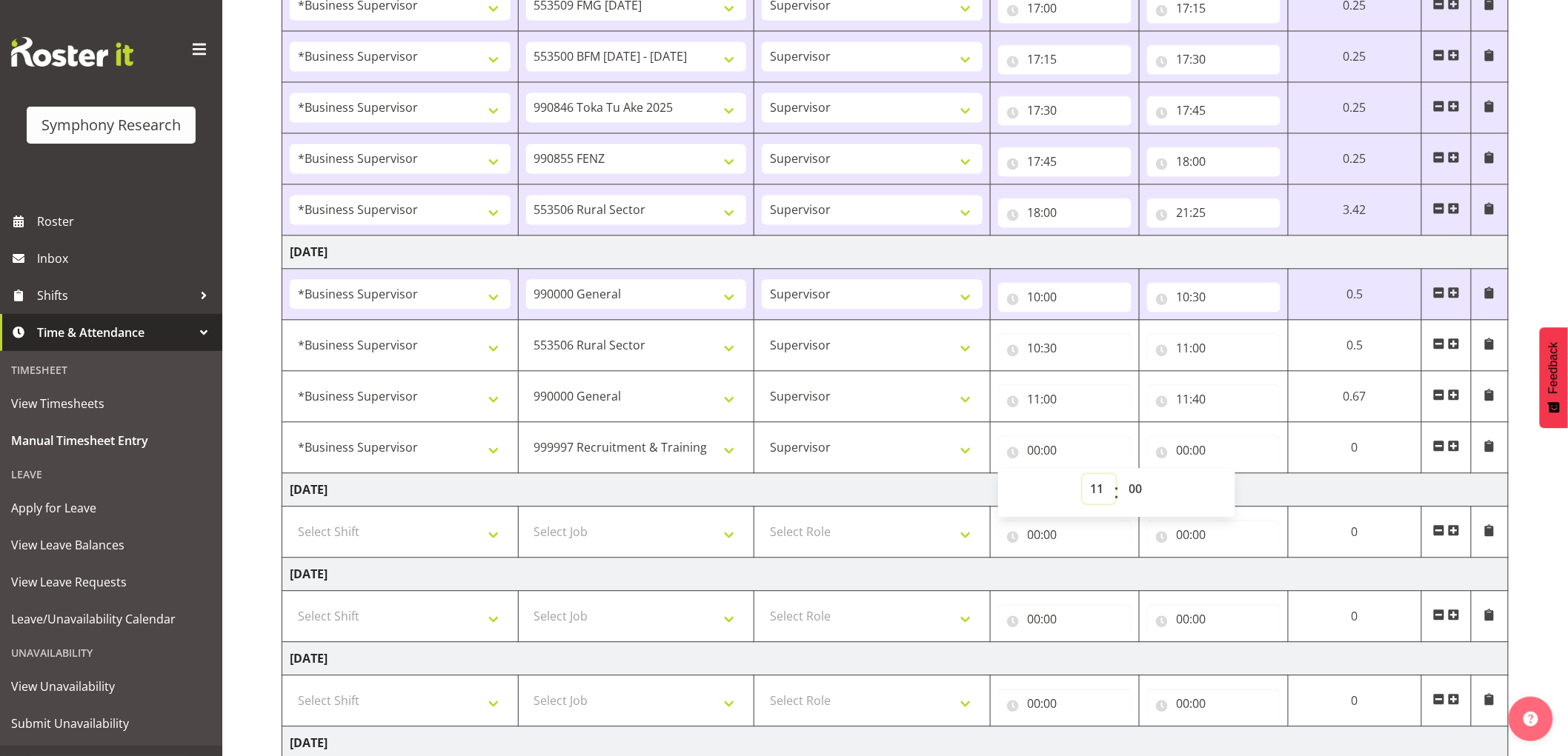
type input "11:00"
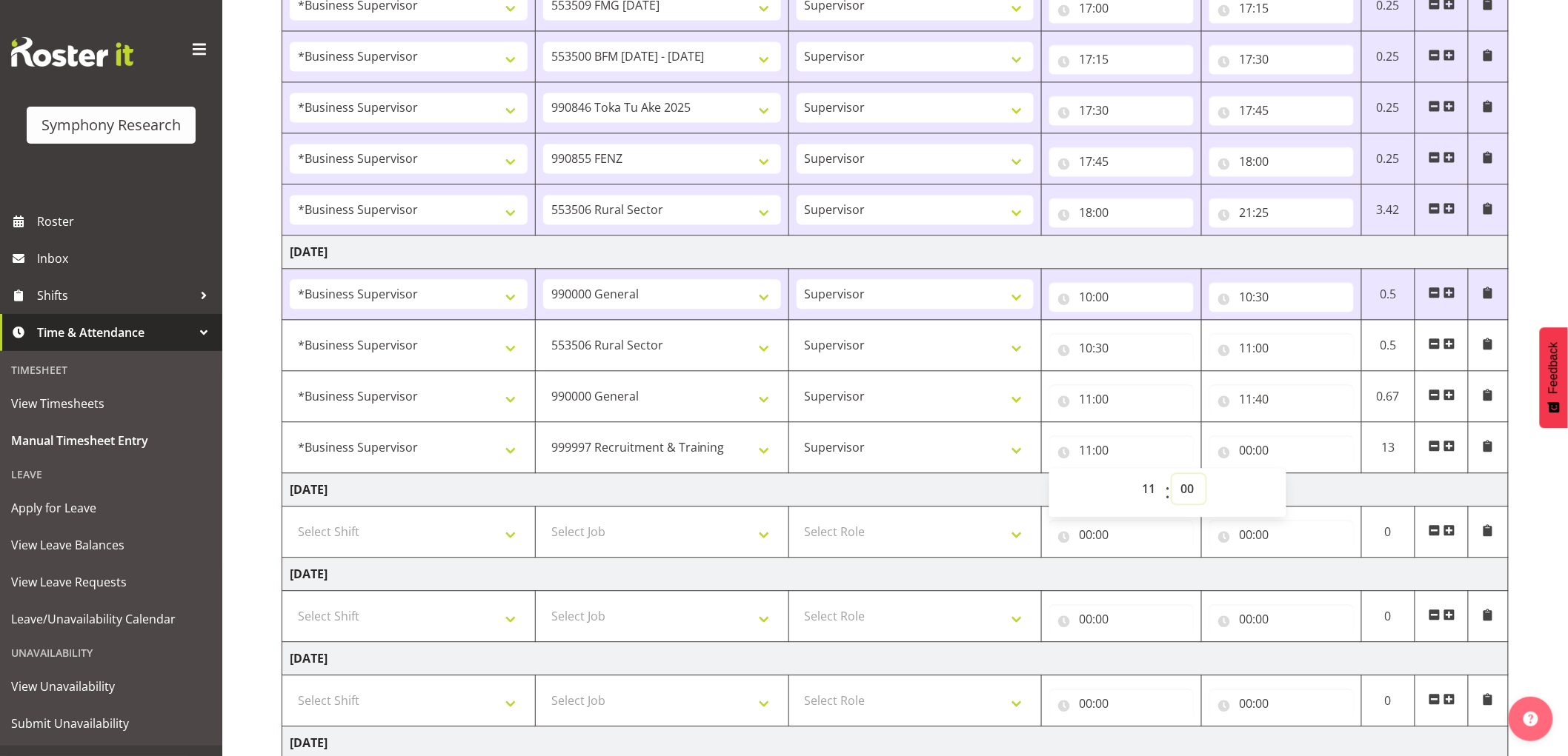
click at [1191, 500] on select "00 01 02 03 04 05 06 07 08 09 10 11 12 13 14 15 16 17 18 19 20 21 22 23 24 25 2…" at bounding box center [1188, 488] width 33 height 30
select select "40"
click at [1172, 477] on select "00 01 02 03 04 05 06 07 08 09 10 11 12 13 14 15 16 17 18 19 20 21 22 23 24 25 2…" at bounding box center [1188, 488] width 33 height 30
type input "11:40"
